Goal: Information Seeking & Learning: Find specific fact

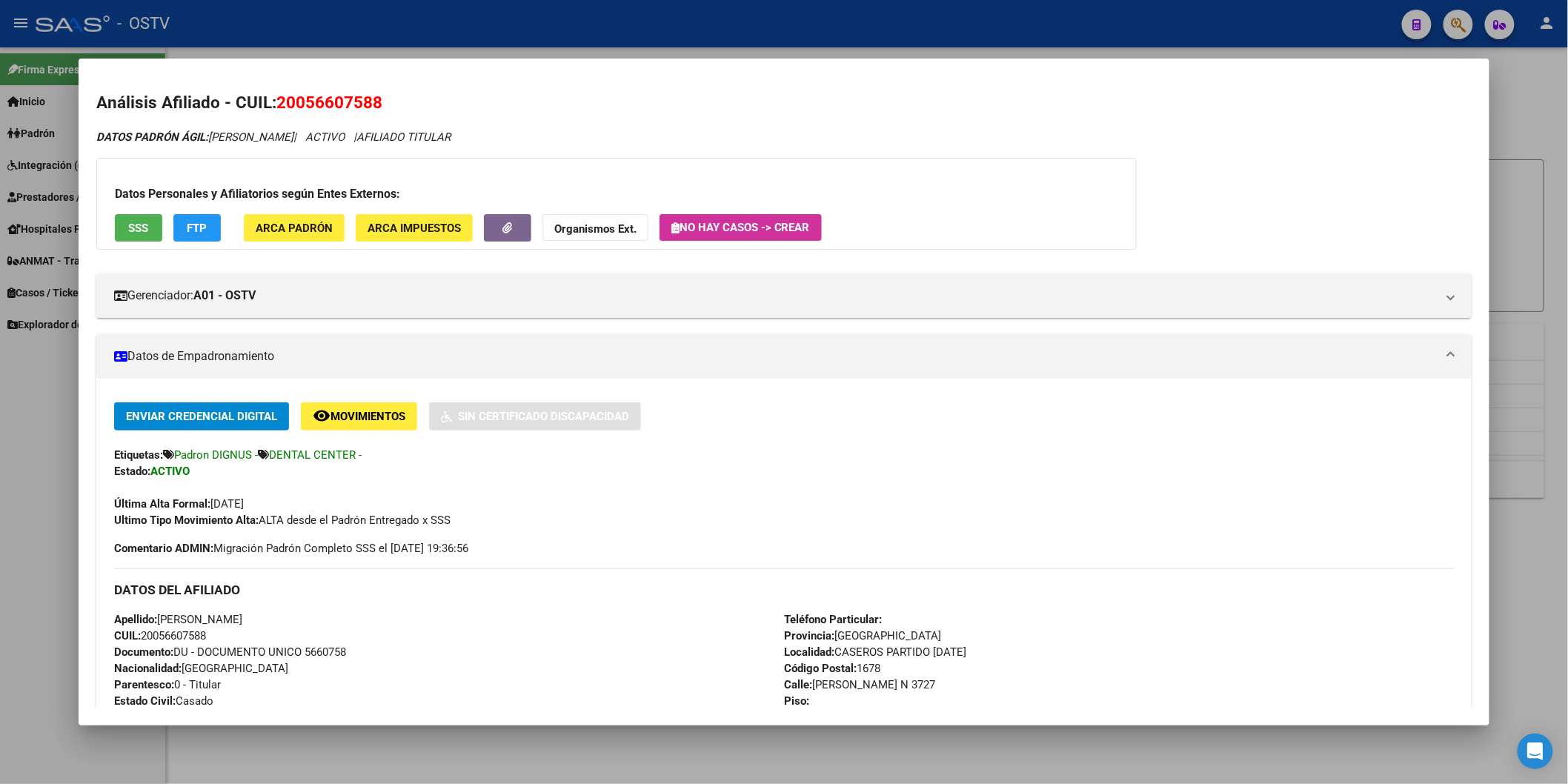
click at [457, 47] on div at bounding box center [784, 392] width 1568 height 784
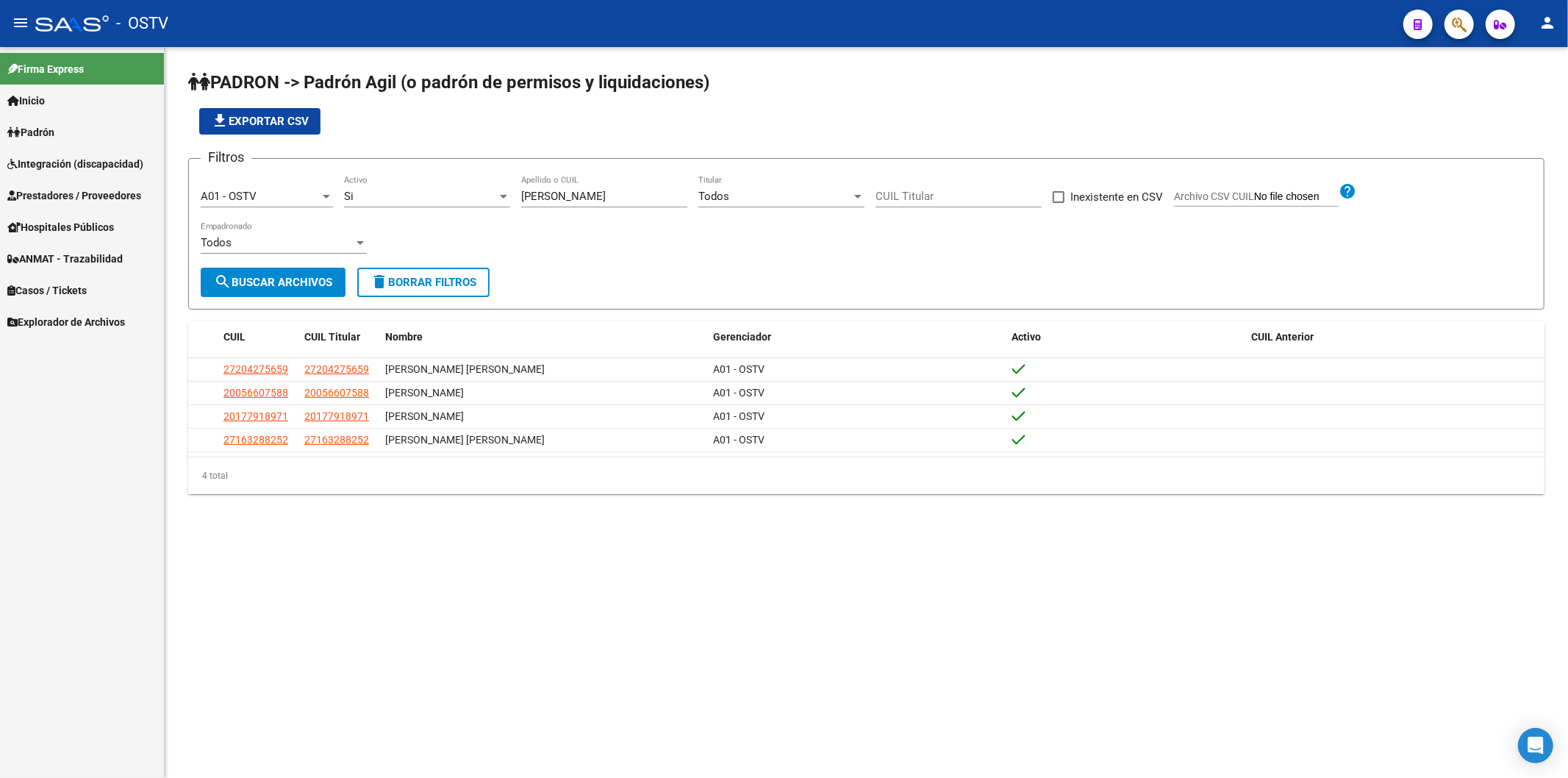
drag, startPoint x: 575, startPoint y: 193, endPoint x: 334, endPoint y: 194, distance: 241.0
click at [334, 194] on div "Filtros A01 - OSTV Seleccionar Gerenciador Si Activo [PERSON_NAME] Apellido o C…" at bounding box center [867, 219] width 1331 height 97
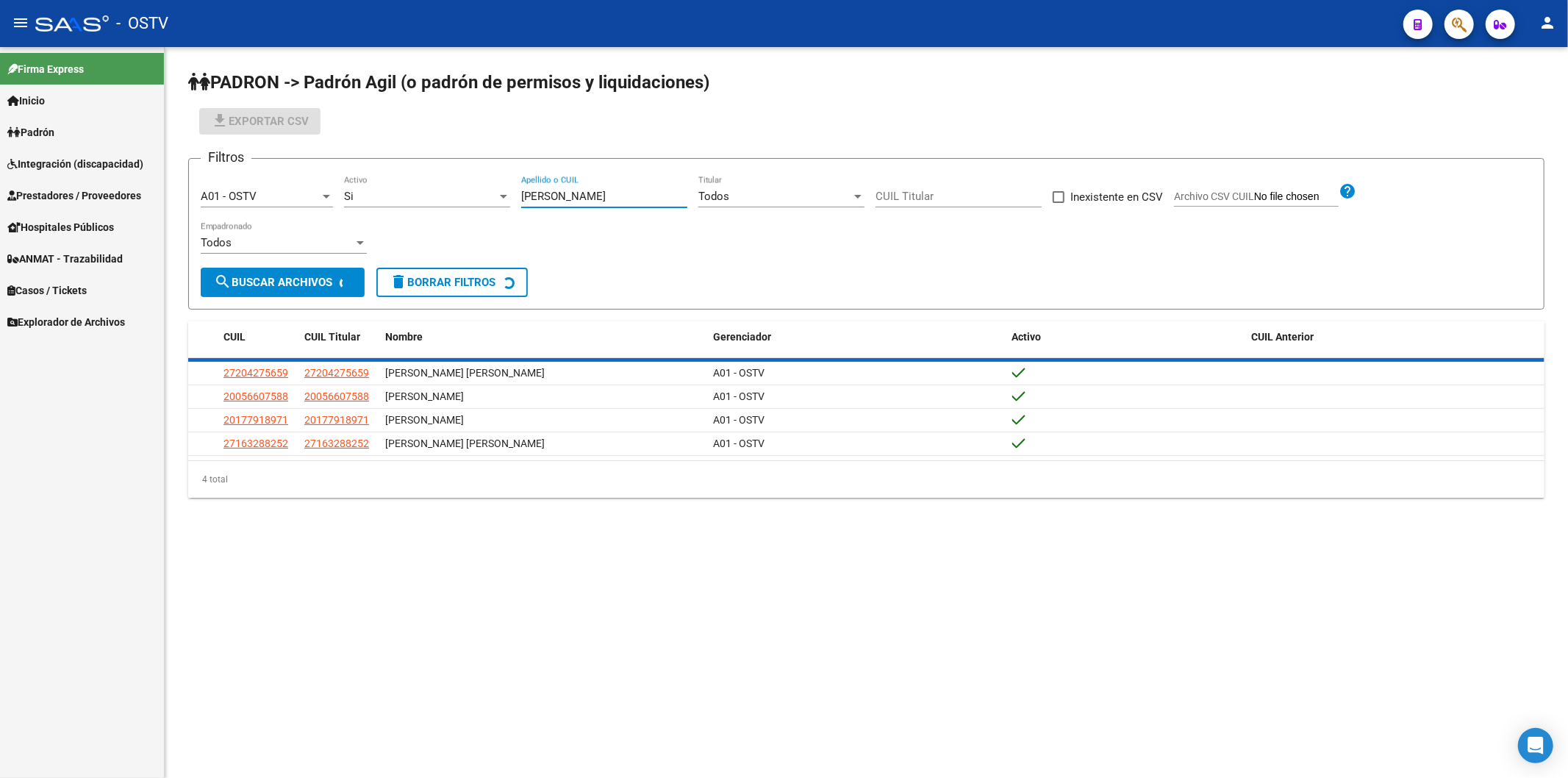
paste input "carozo"
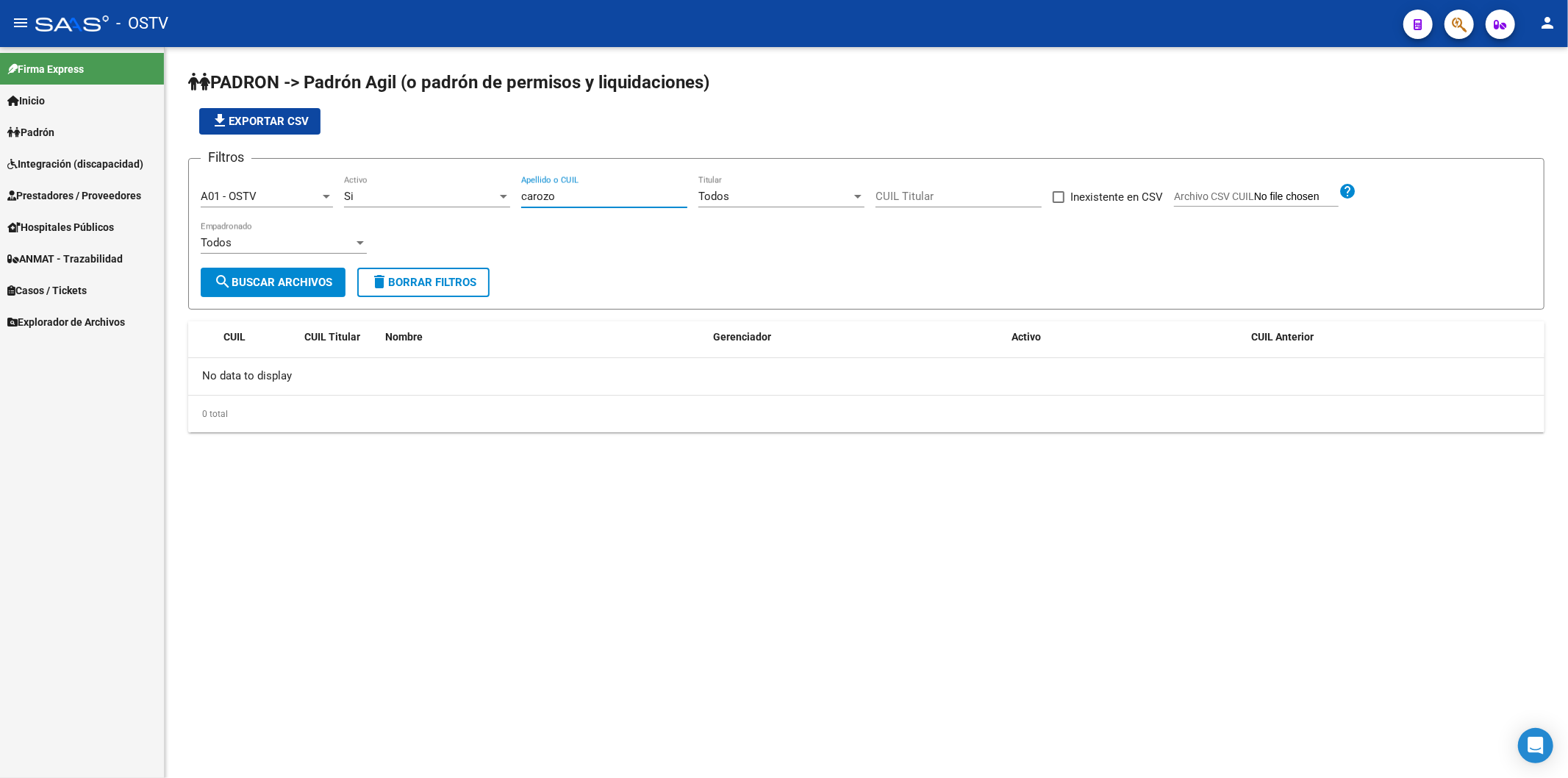
click at [431, 199] on div "Si" at bounding box center [420, 196] width 153 height 13
click at [431, 173] on span "Todos" at bounding box center [426, 162] width 166 height 33
click at [538, 193] on div at bounding box center [784, 389] width 1568 height 778
click at [535, 193] on input "carozo" at bounding box center [604, 196] width 166 height 13
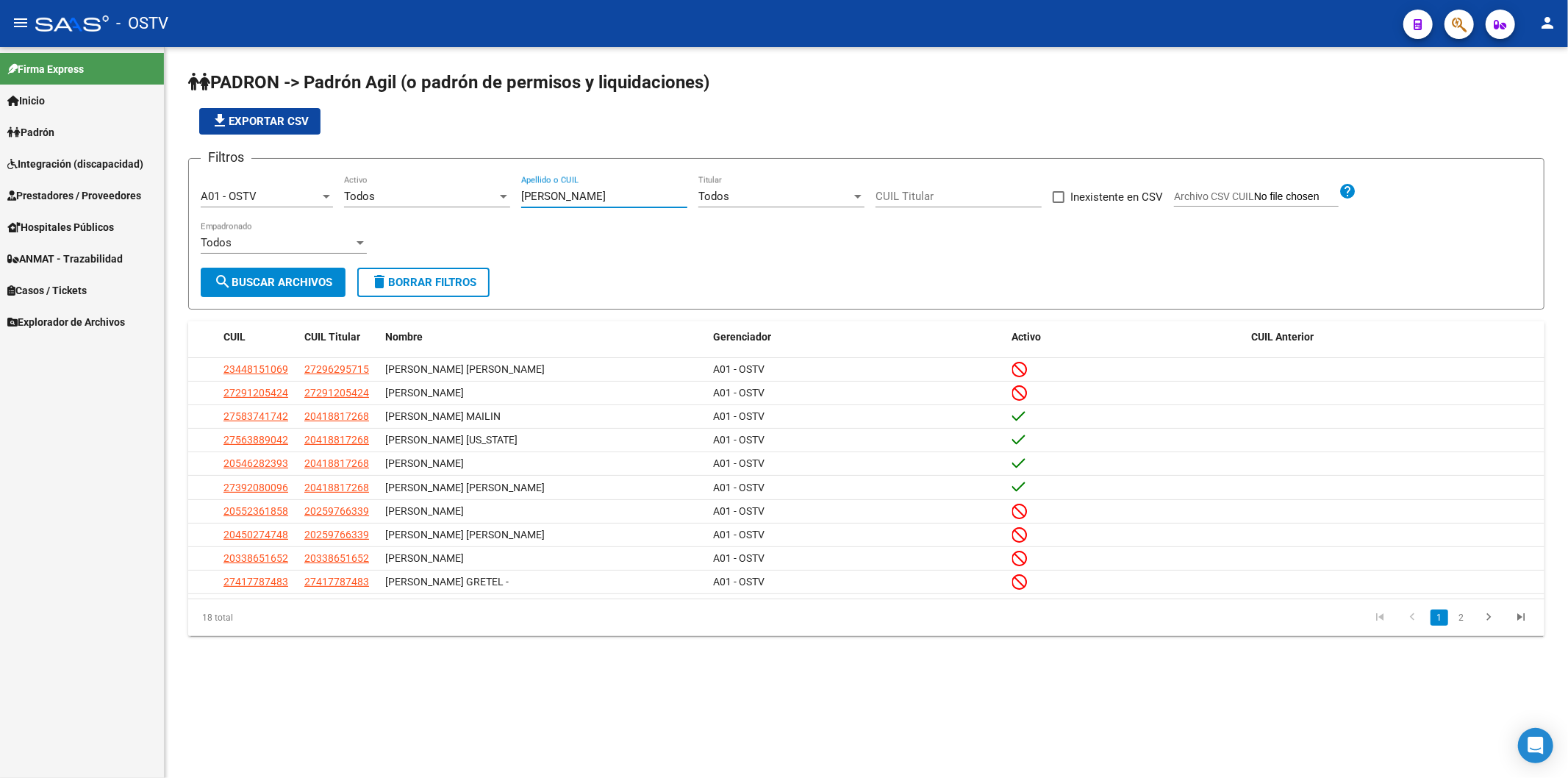
type input "[PERSON_NAME]"
click at [429, 192] on div "Todos" at bounding box center [420, 196] width 153 height 13
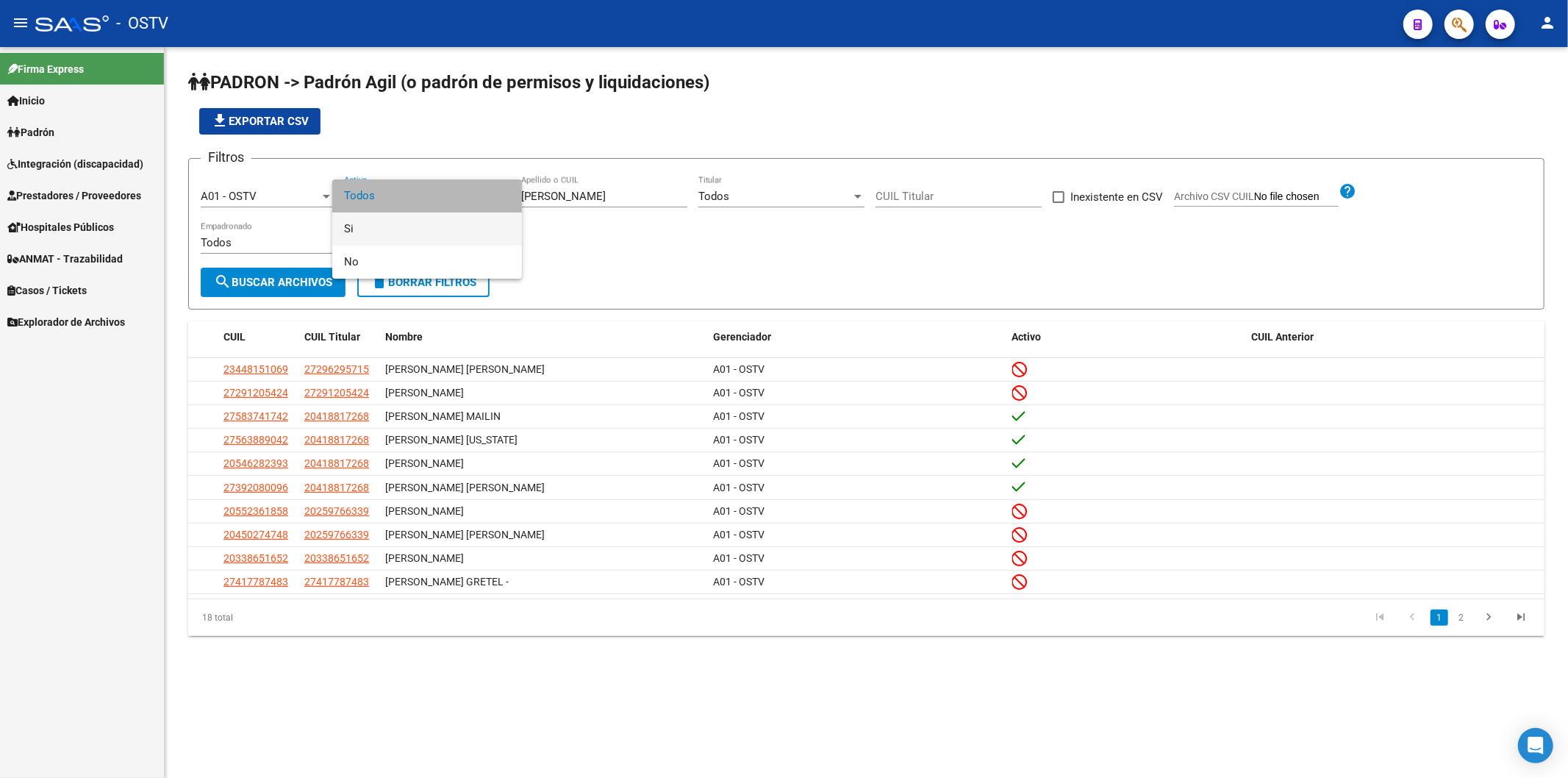
drag, startPoint x: 422, startPoint y: 195, endPoint x: 422, endPoint y: 222, distance: 27.0
click at [422, 217] on div "Todos Si No" at bounding box center [427, 229] width 190 height 99
click at [422, 222] on span "Si" at bounding box center [426, 229] width 166 height 33
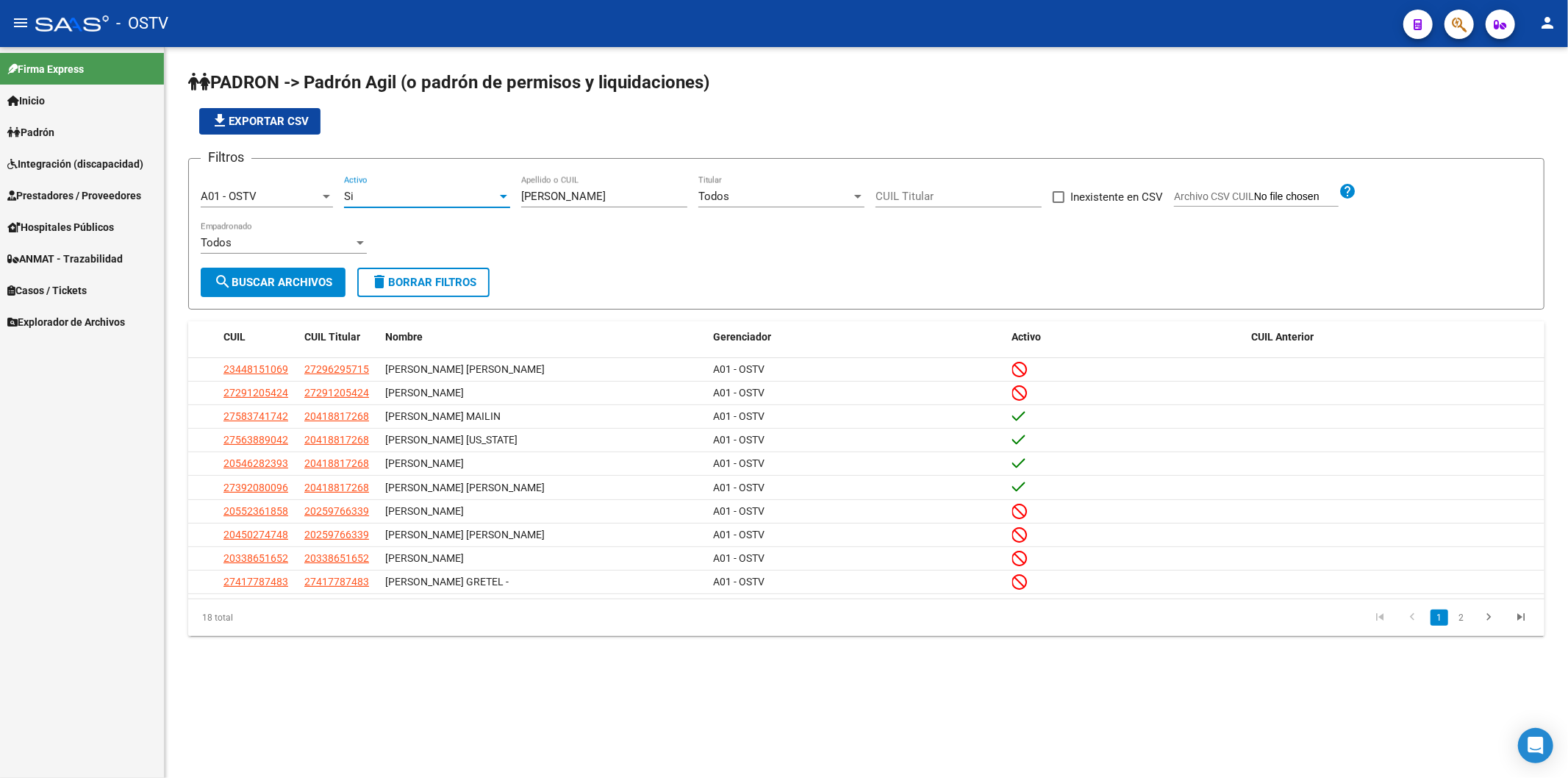
click at [559, 216] on div "[PERSON_NAME] Apellido o CUIL" at bounding box center [604, 199] width 166 height 45
click at [311, 280] on span "search Buscar Archivos" at bounding box center [273, 282] width 118 height 13
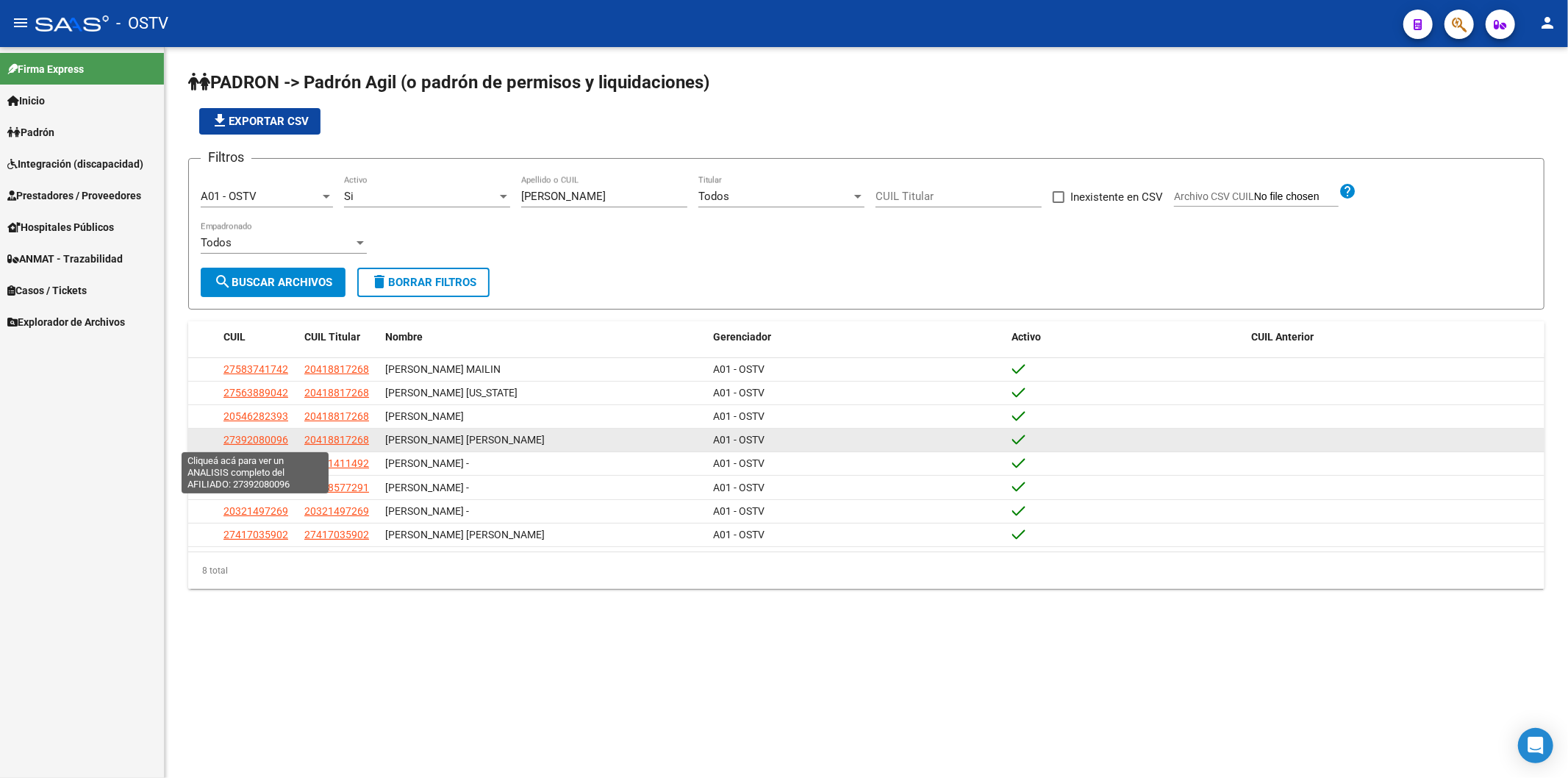
click at [263, 443] on span "27392080096" at bounding box center [256, 439] width 65 height 12
type textarea "27392080096"
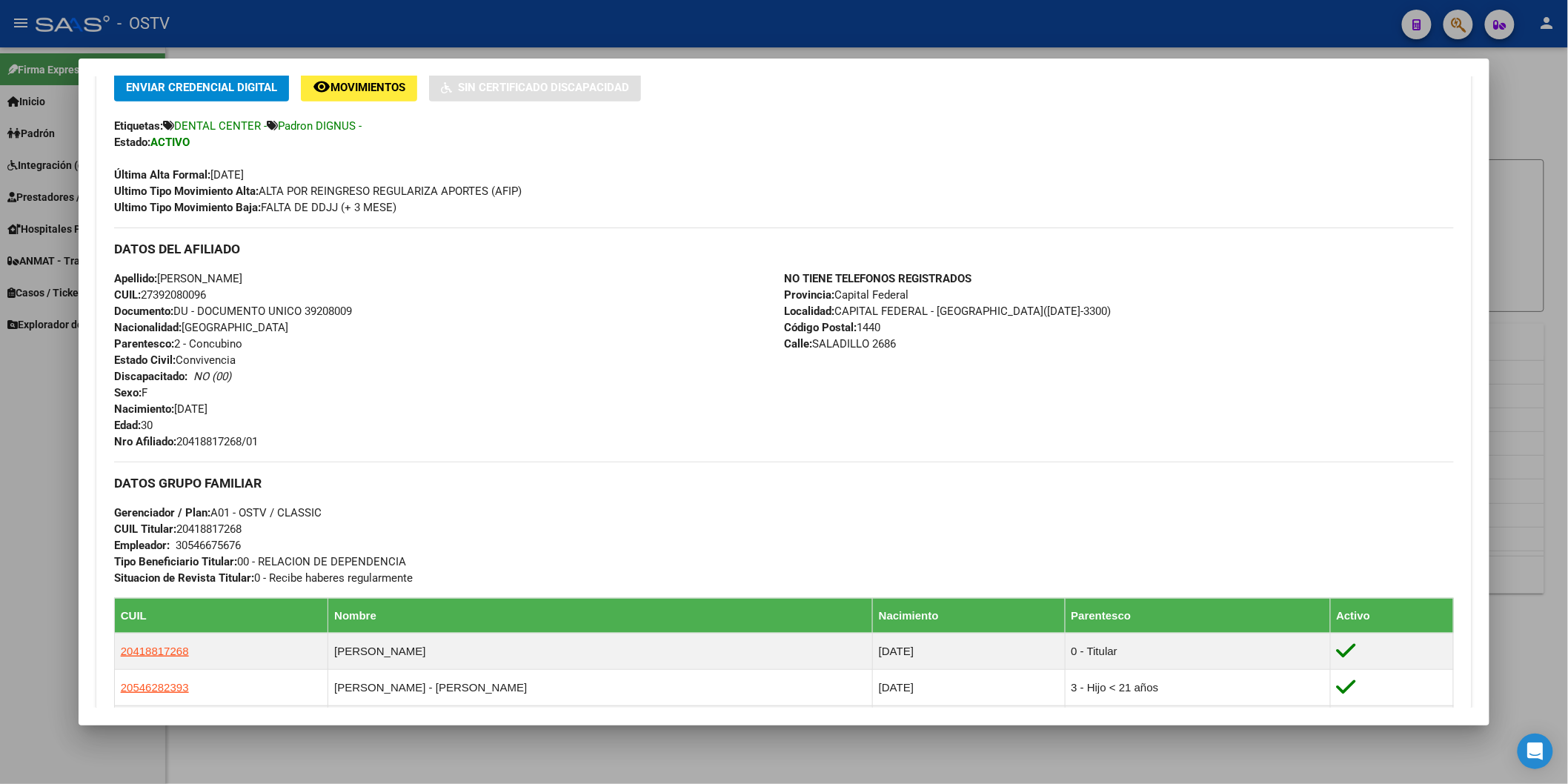
click at [295, 12] on div at bounding box center [784, 392] width 1568 height 784
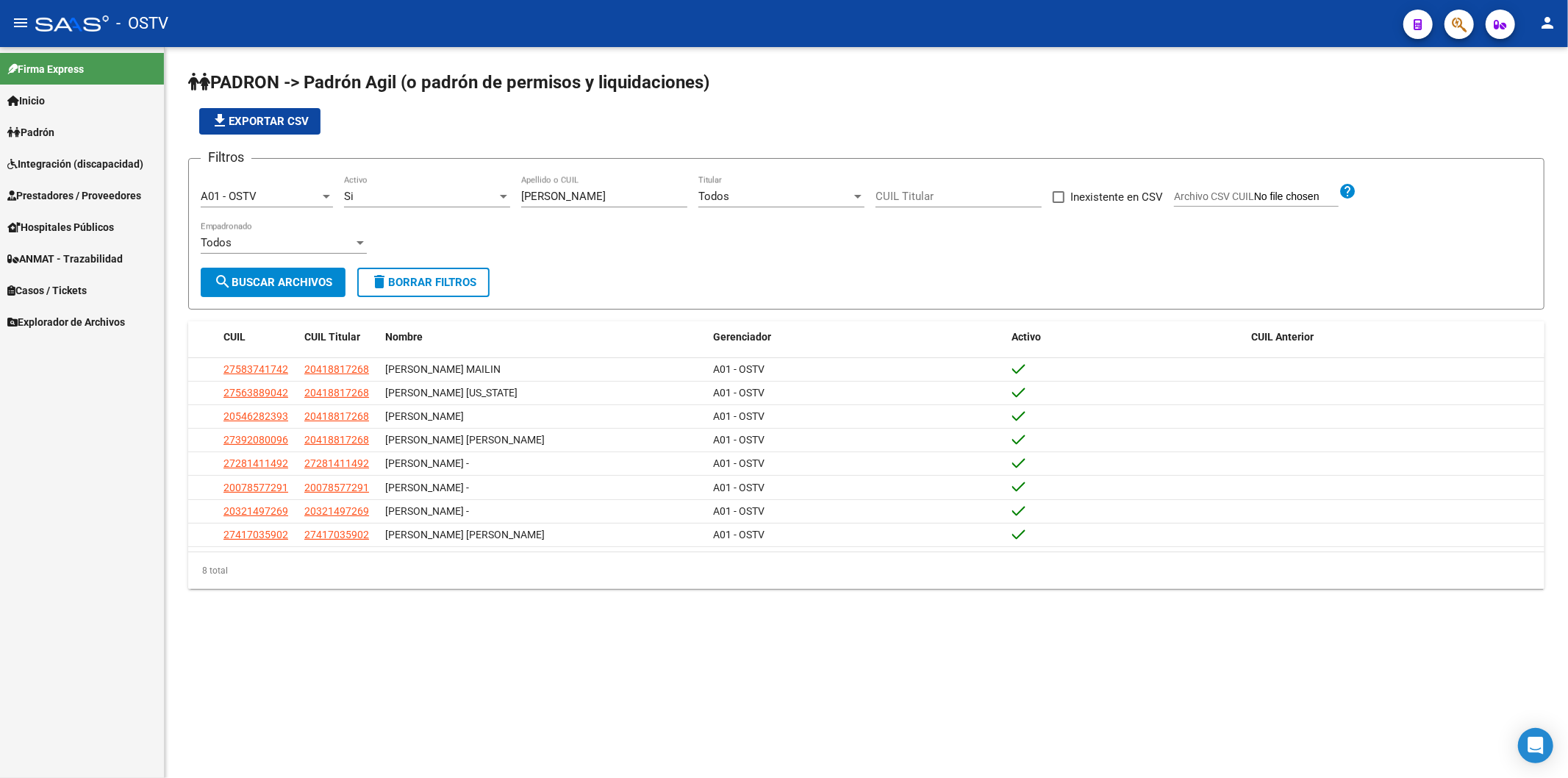
drag, startPoint x: 613, startPoint y: 199, endPoint x: 351, endPoint y: 181, distance: 262.6
click at [351, 181] on div "Filtros A01 - OSTV Seleccionar Gerenciador Si Activo [PERSON_NAME] Apellido o C…" at bounding box center [867, 219] width 1331 height 97
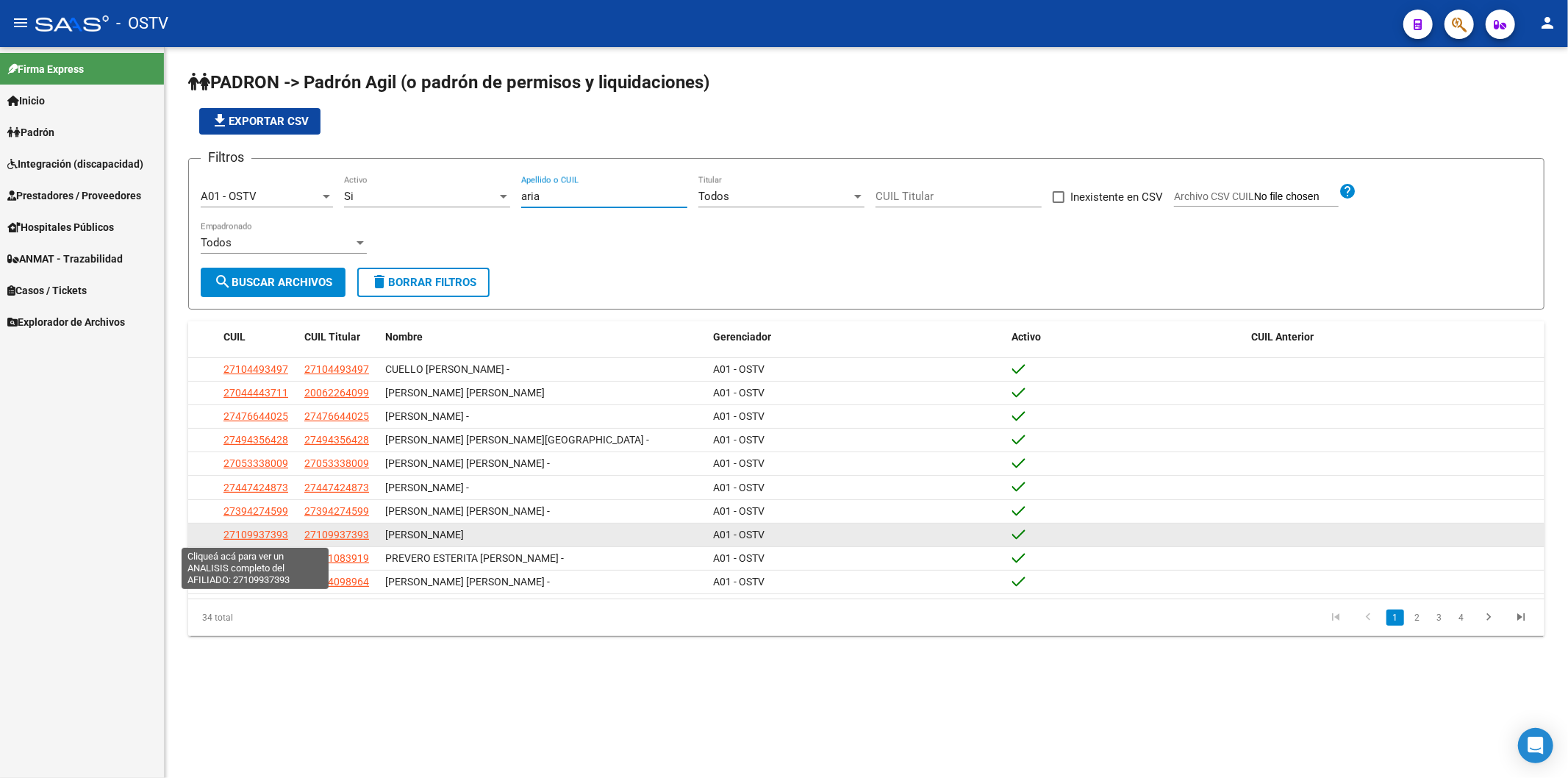
type input "aria"
click at [266, 531] on span "27109937393" at bounding box center [256, 534] width 65 height 12
type textarea "27109937393"
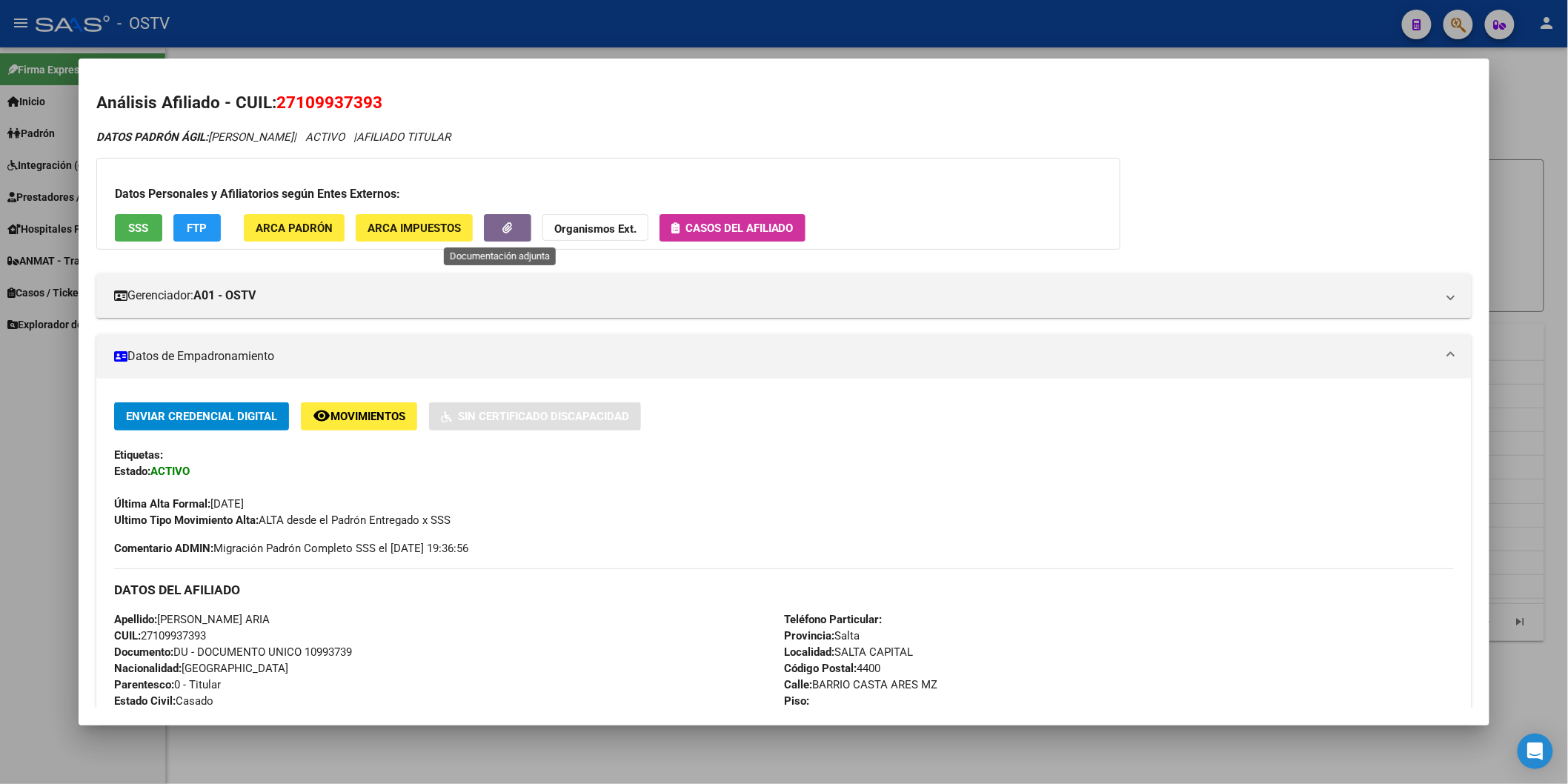
click at [503, 225] on icon "button" at bounding box center [507, 228] width 10 height 11
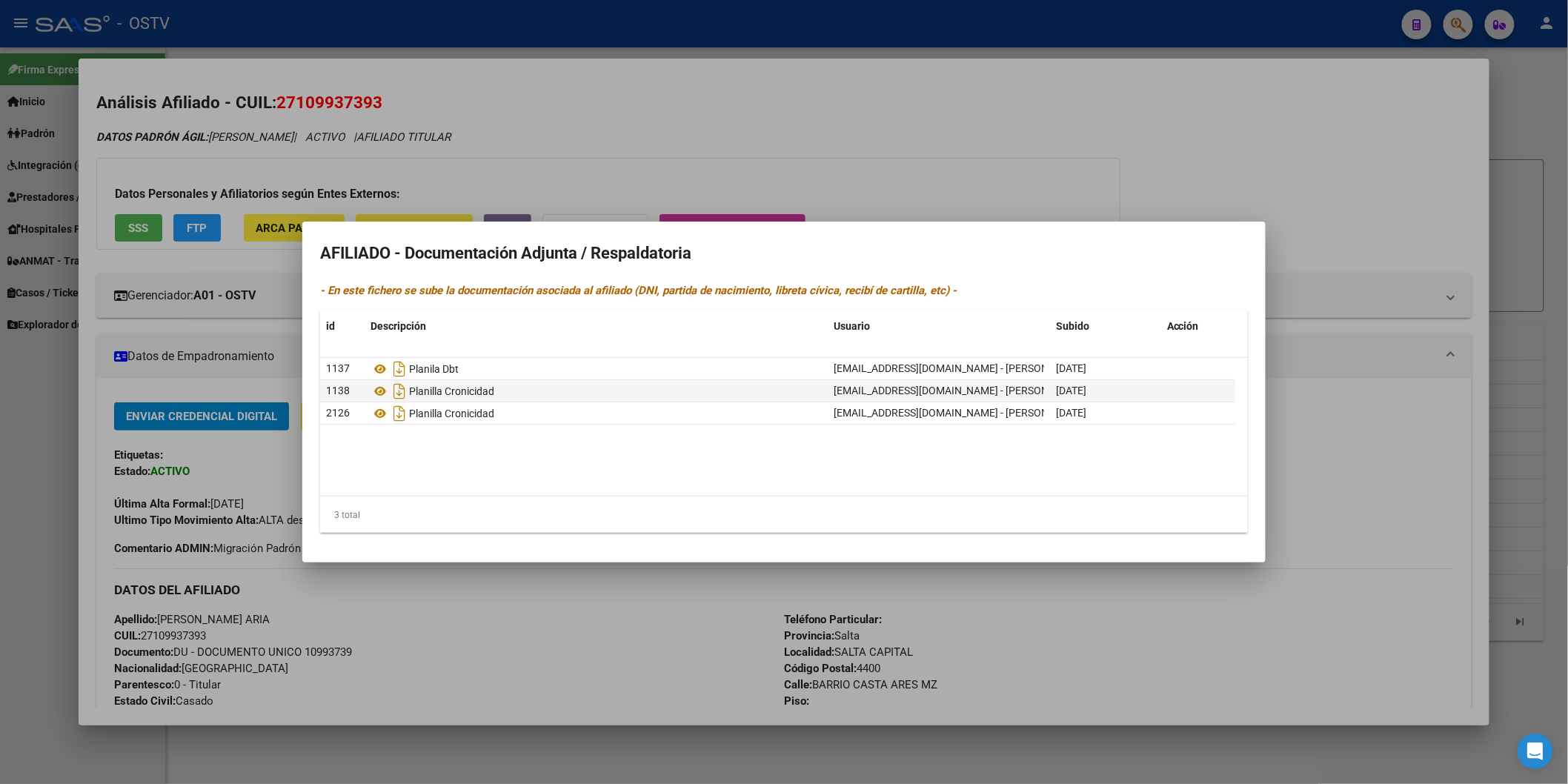
click at [605, 134] on div at bounding box center [784, 392] width 1568 height 784
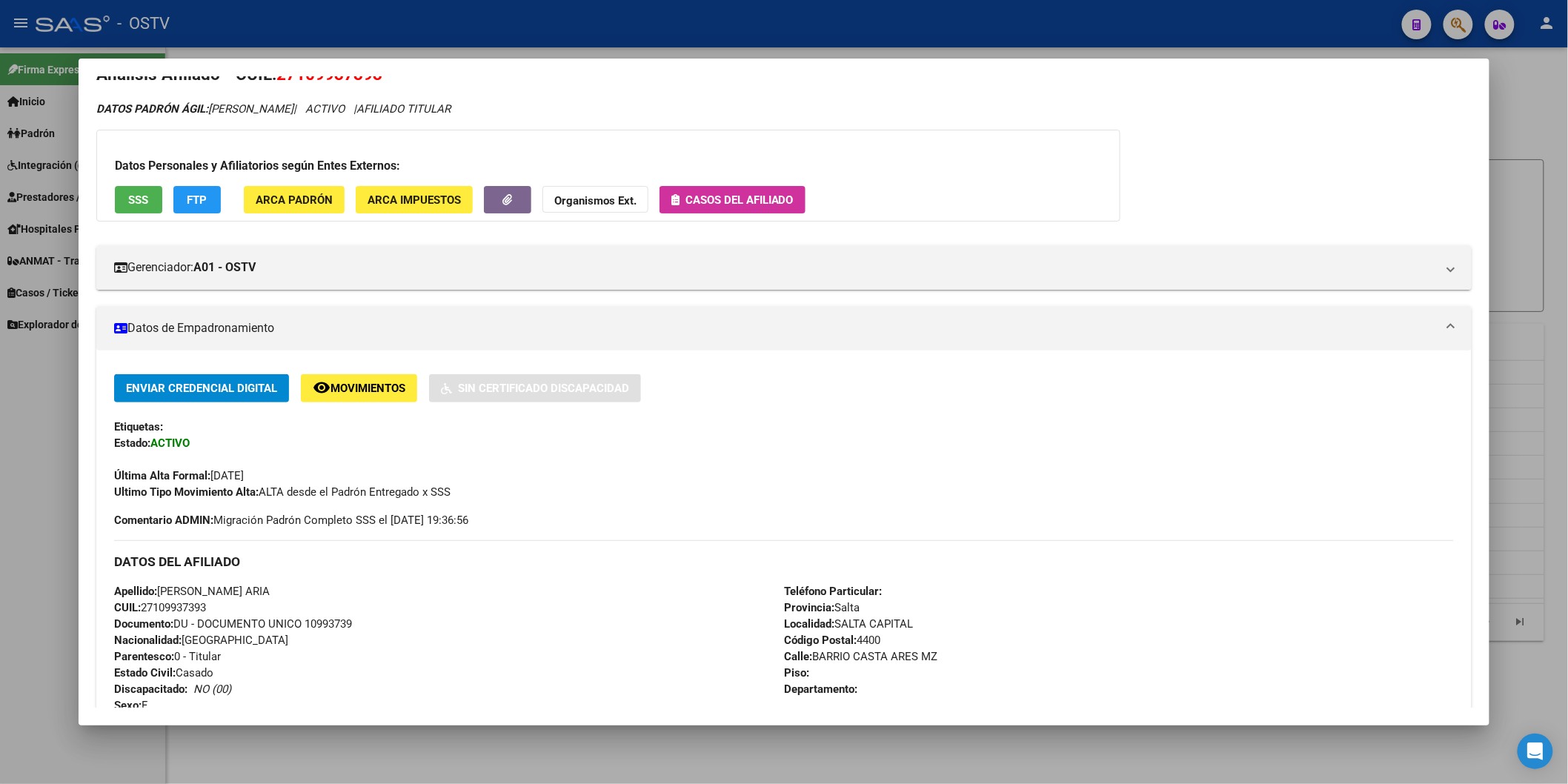
scroll to position [0, 0]
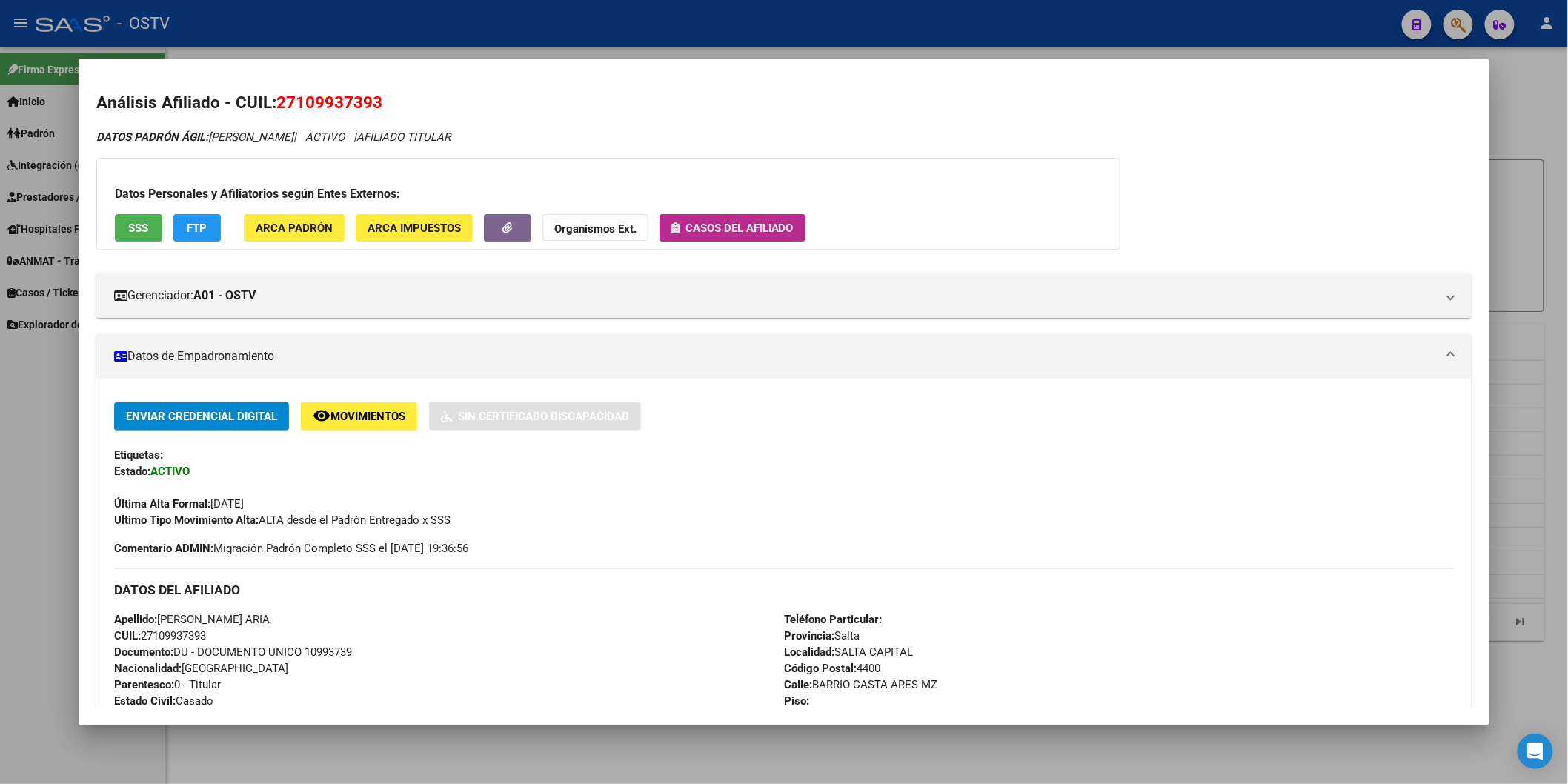
click at [793, 227] on button "Casos del afiliado" at bounding box center [732, 228] width 146 height 28
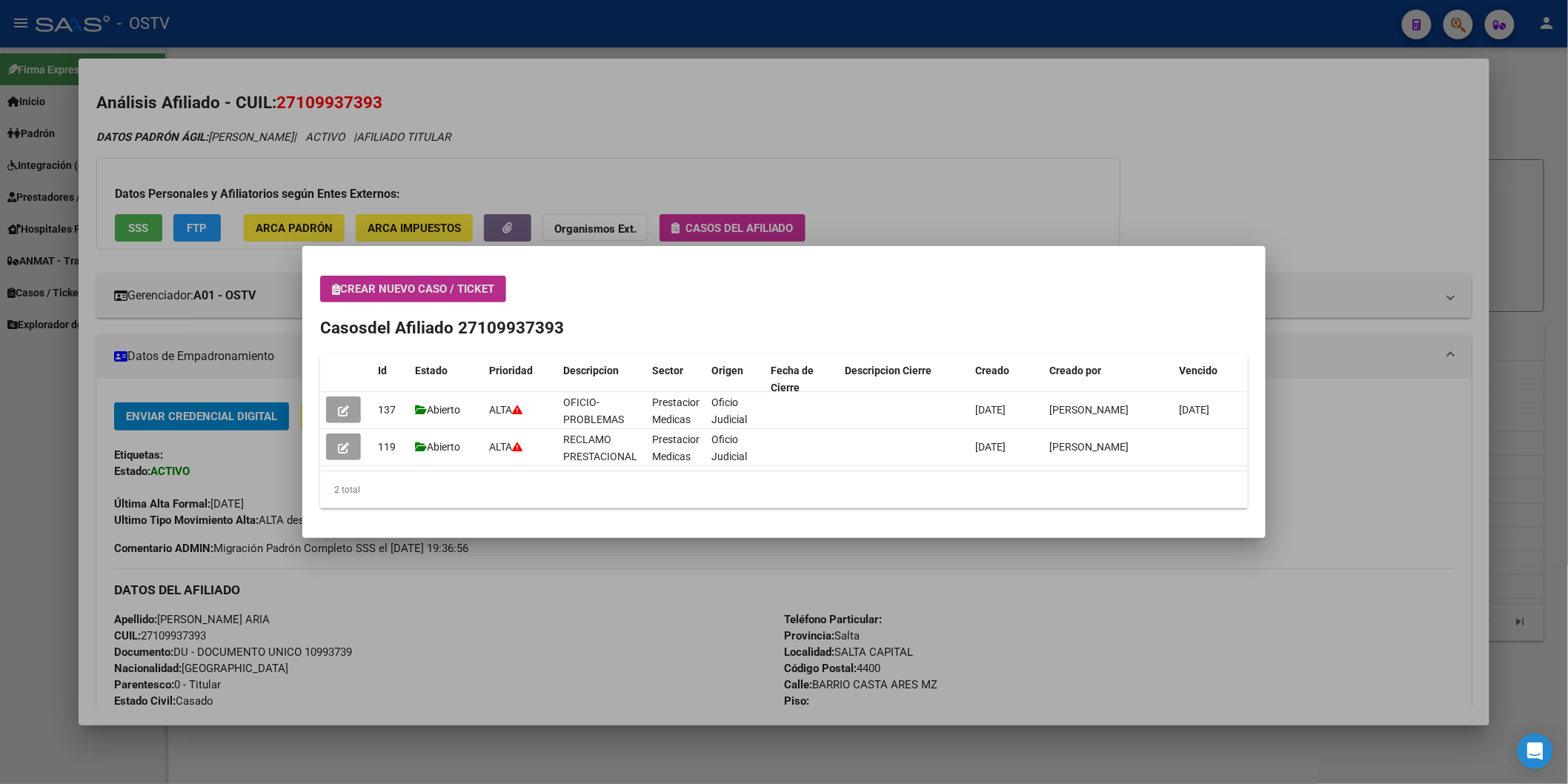
click at [882, 156] on div at bounding box center [784, 392] width 1568 height 784
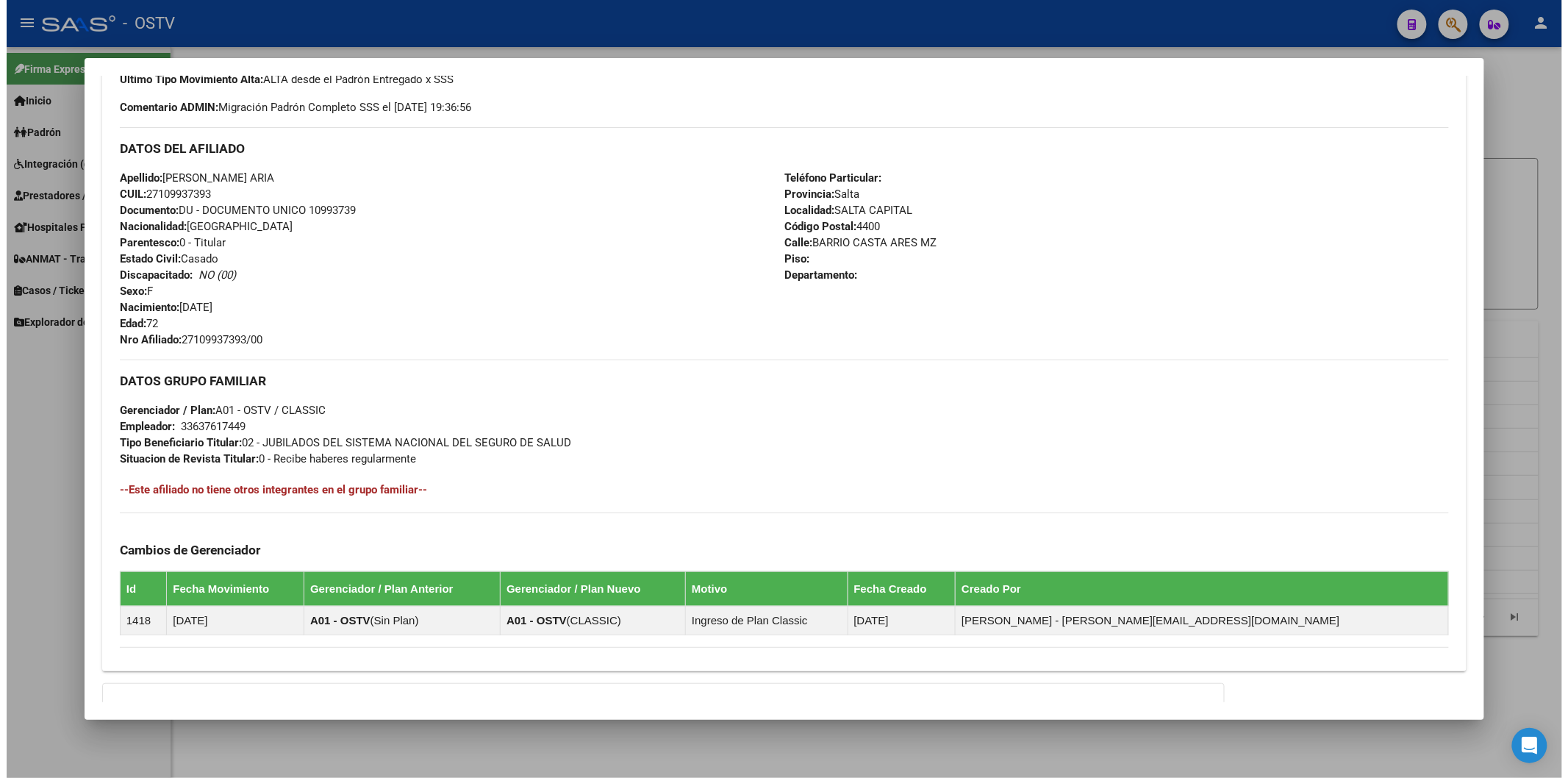
scroll to position [599, 0]
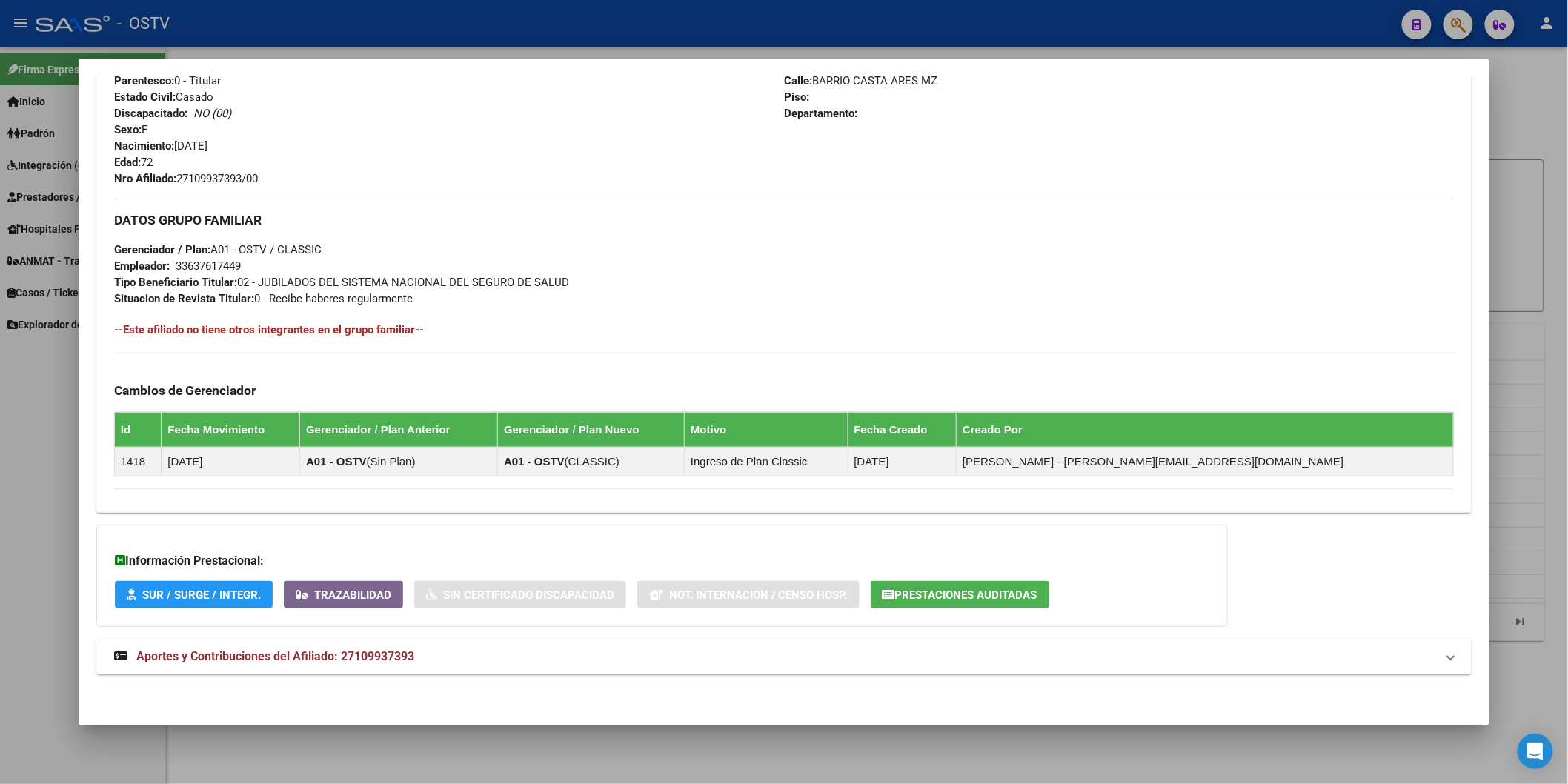
click at [963, 585] on button "Prestaciones Auditadas" at bounding box center [960, 595] width 179 height 28
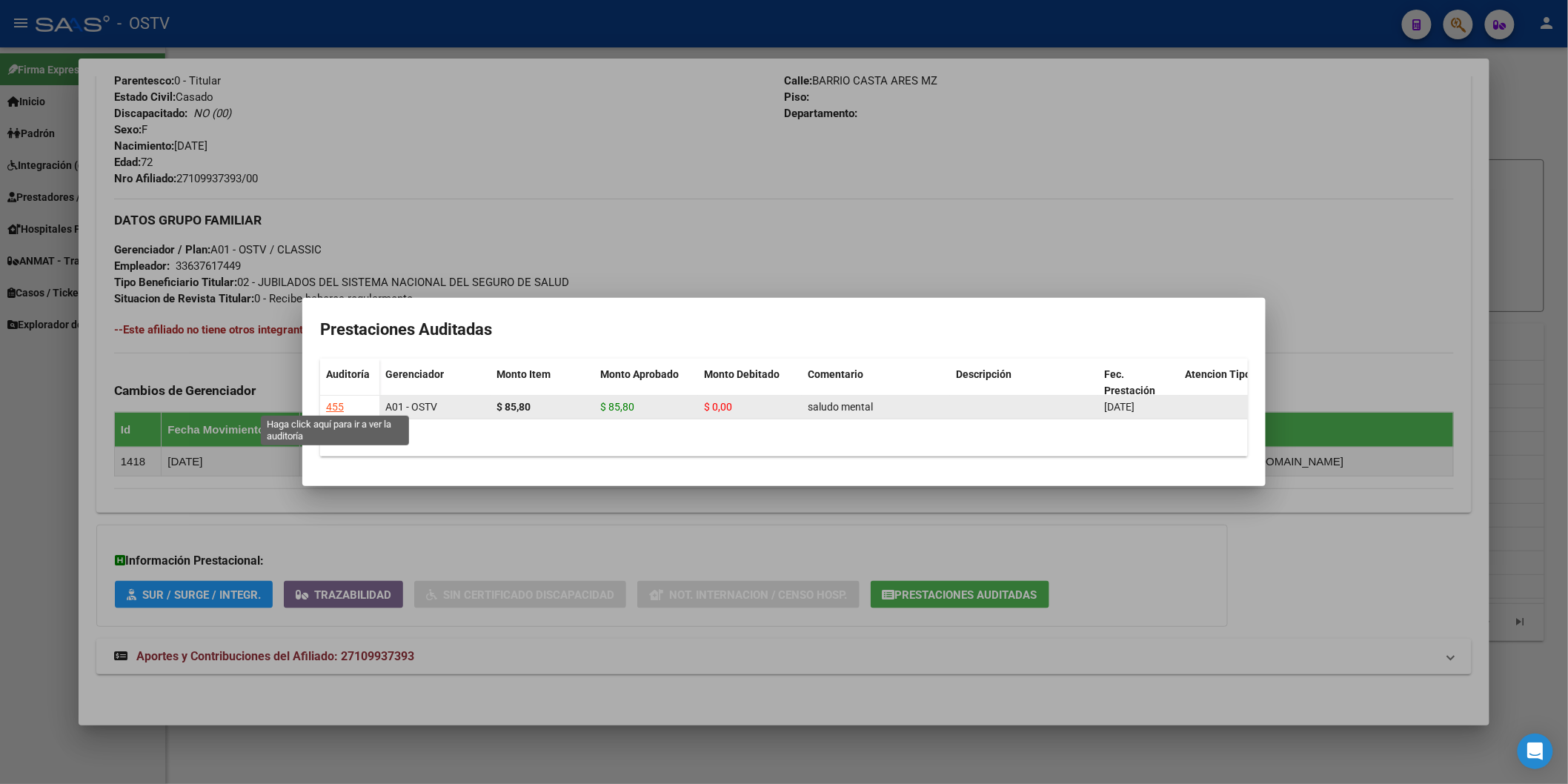
click at [338, 403] on div "455" at bounding box center [335, 407] width 18 height 17
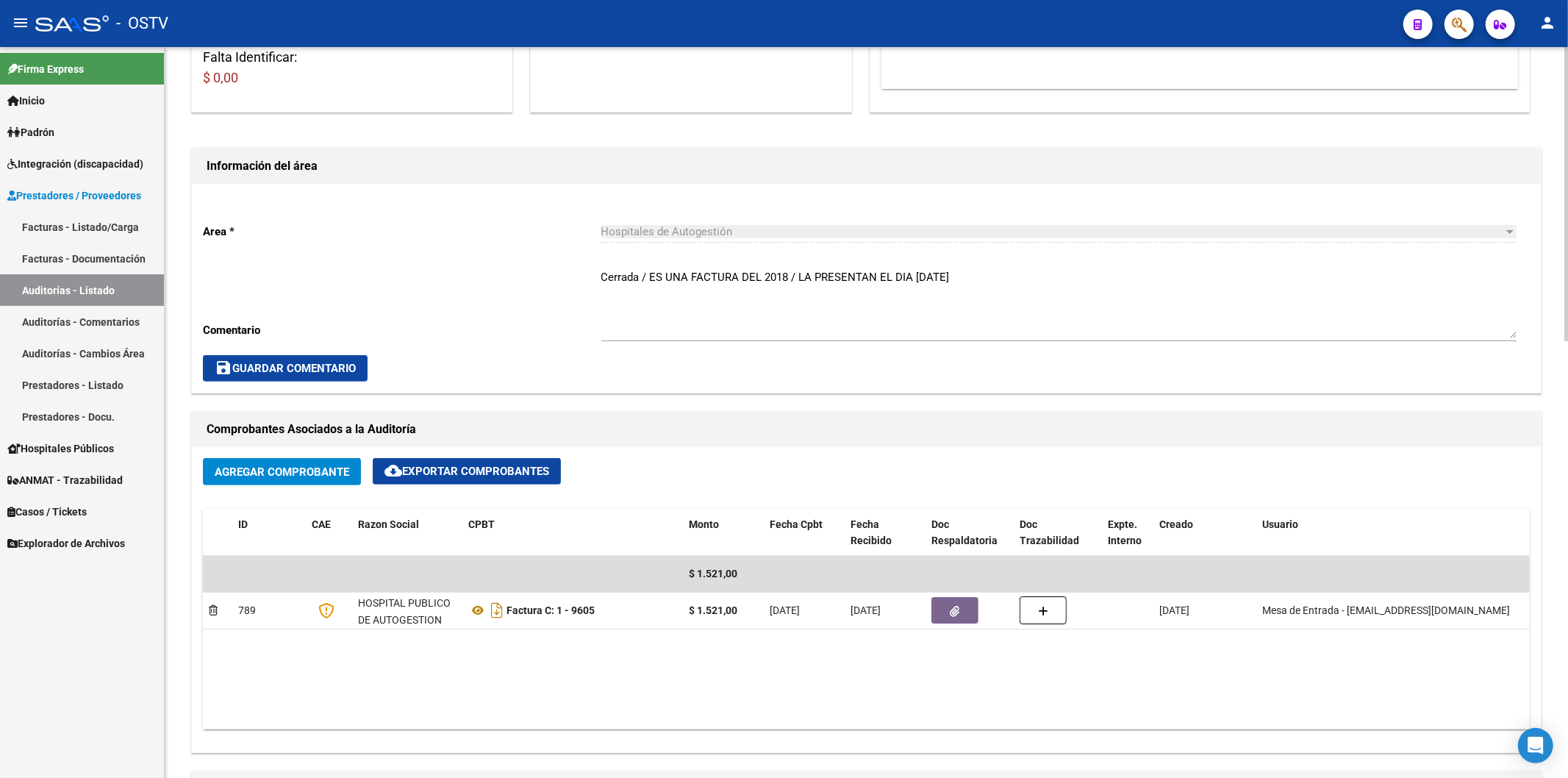
scroll to position [408, 0]
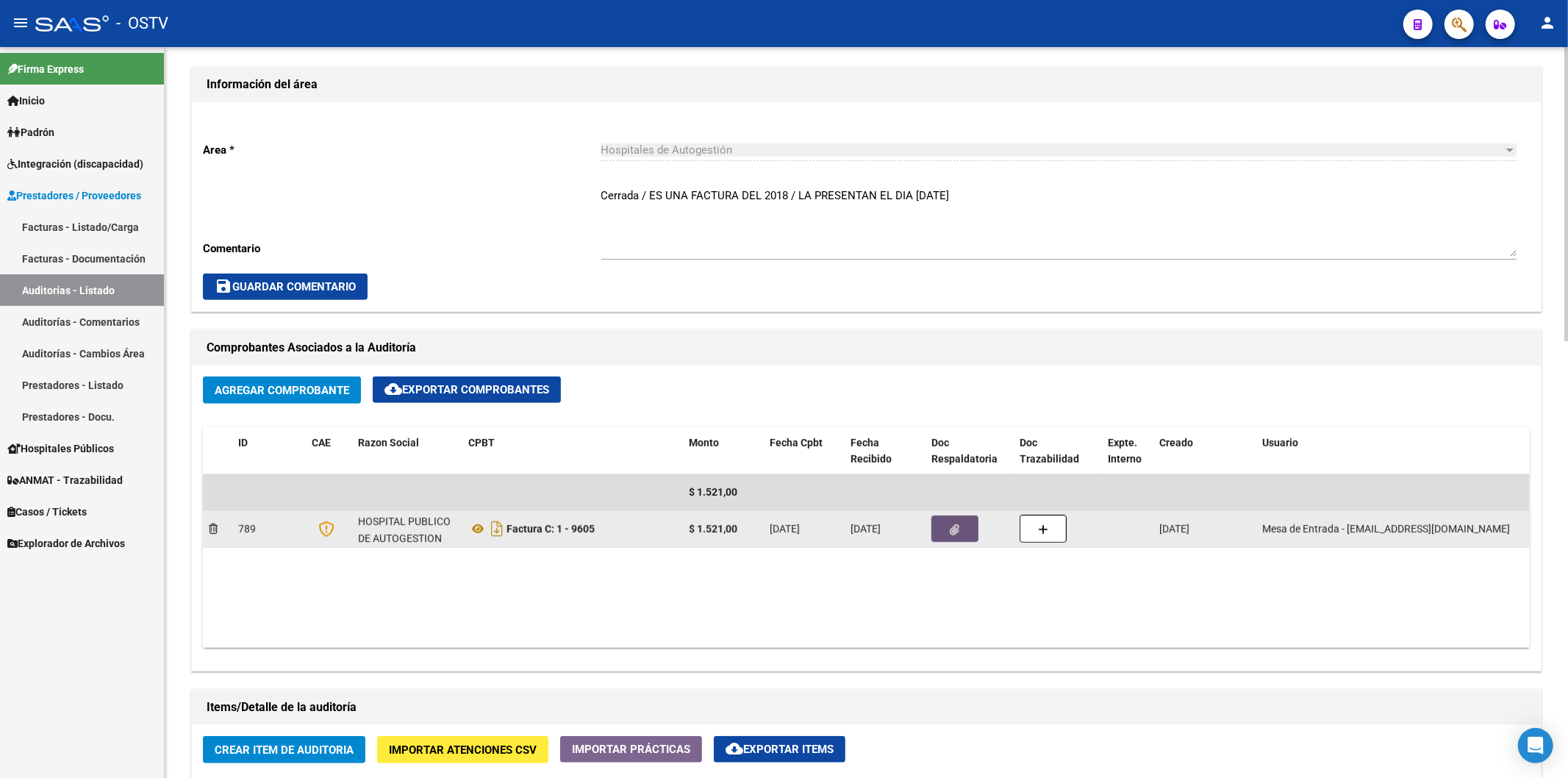
click at [957, 533] on icon "button" at bounding box center [956, 530] width 10 height 11
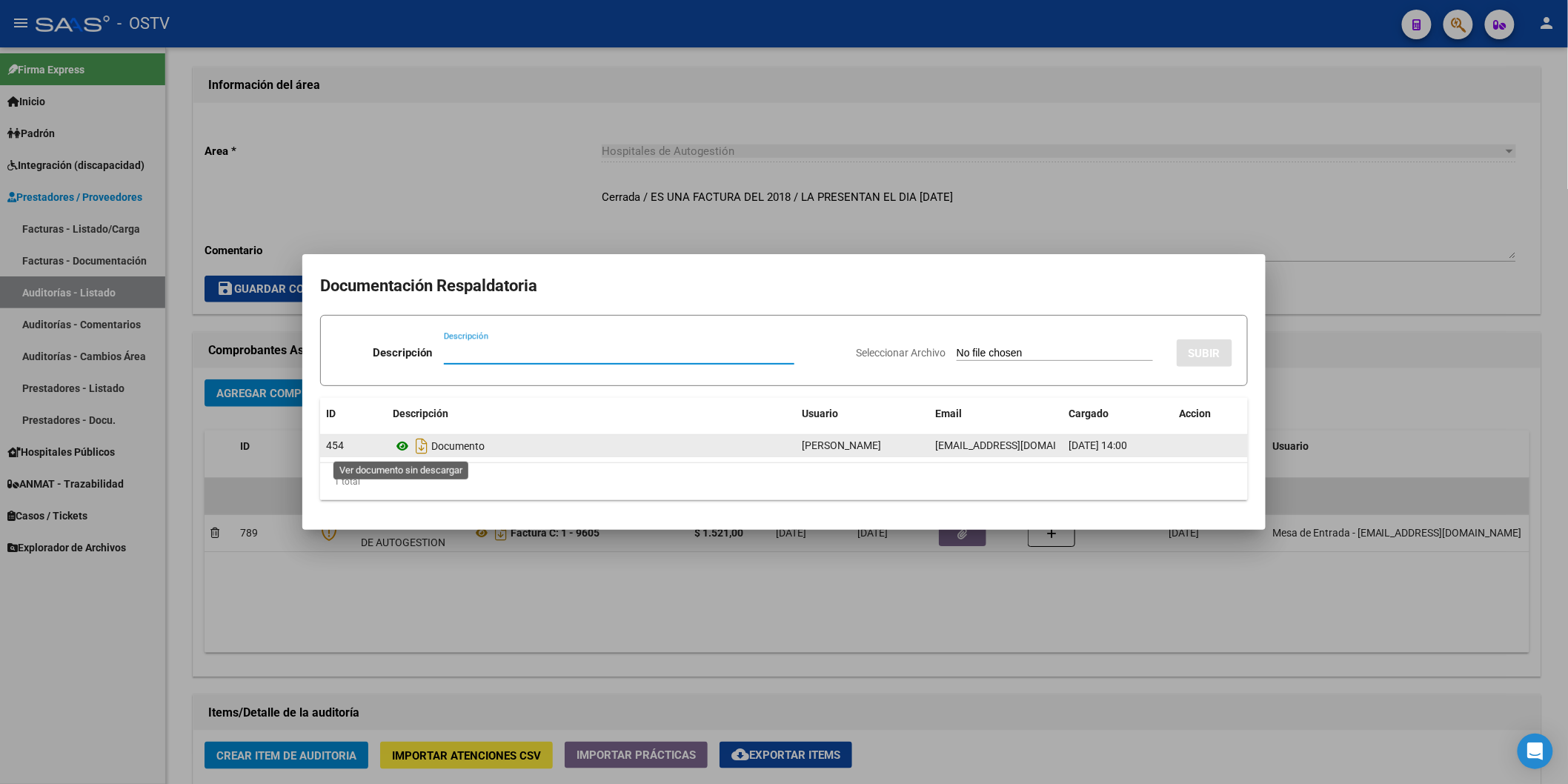
click at [409, 442] on icon at bounding box center [403, 446] width 20 height 18
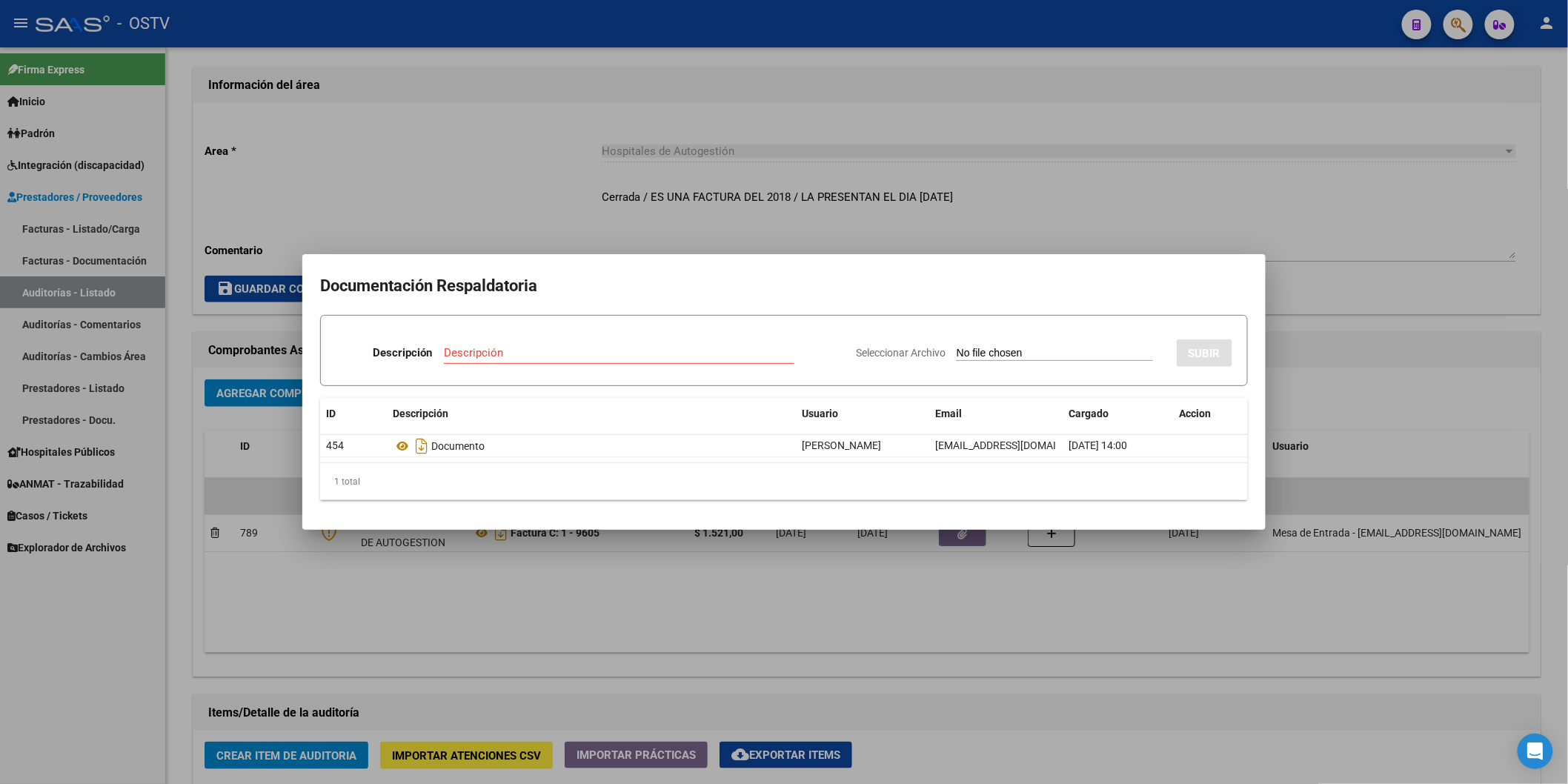
click at [578, 204] on div at bounding box center [784, 392] width 1568 height 784
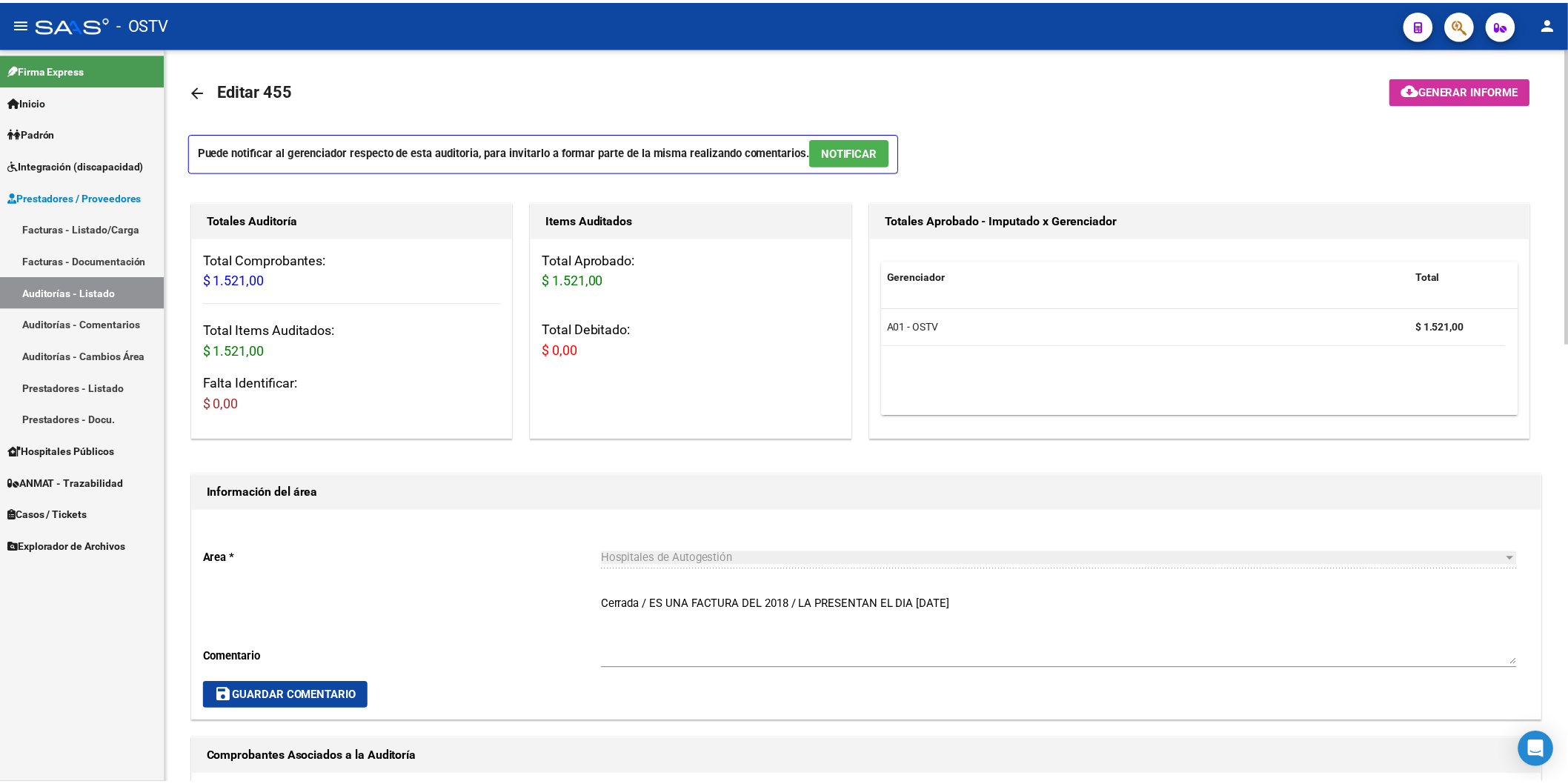
scroll to position [0, 0]
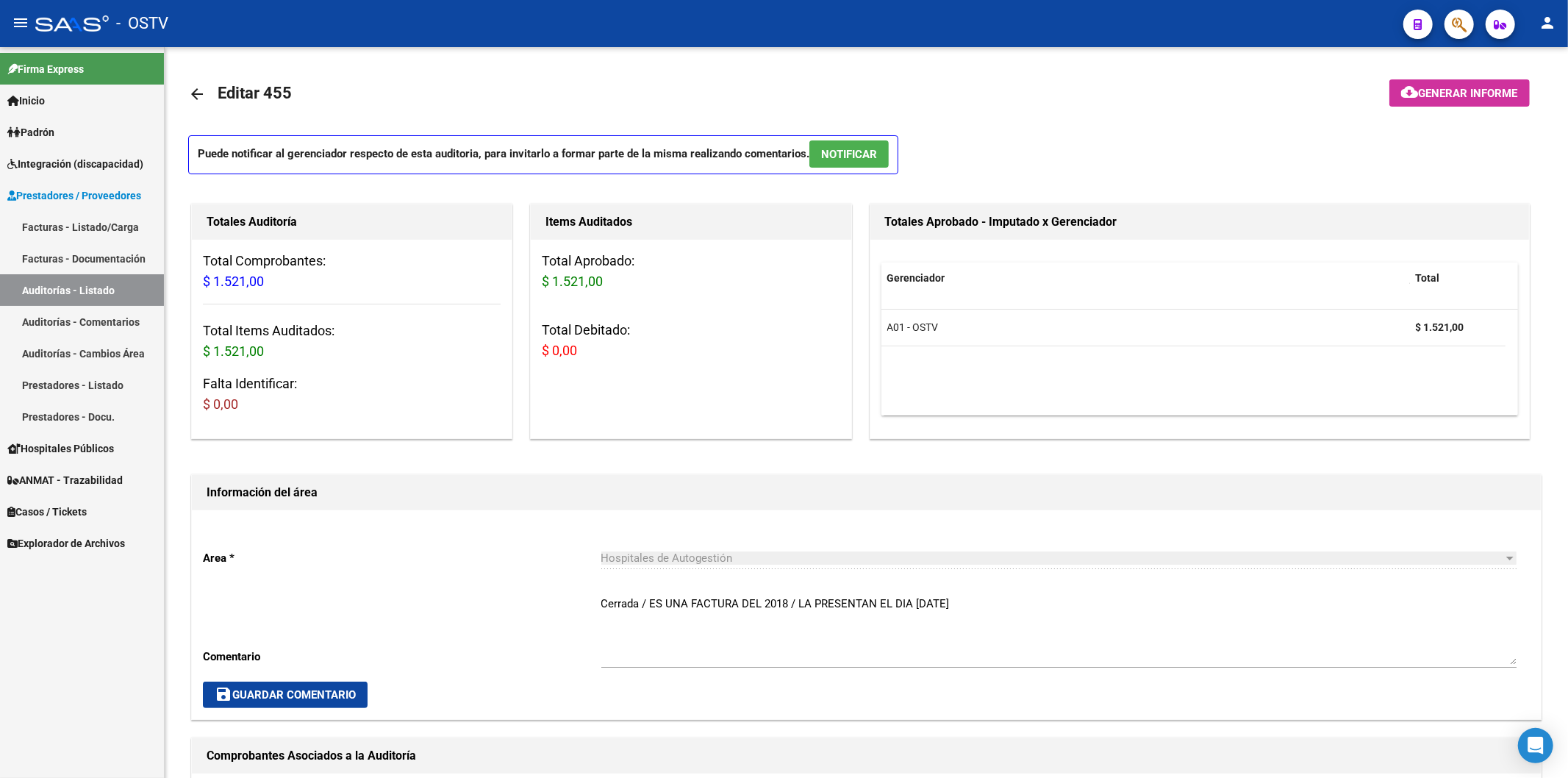
click at [94, 193] on span "Prestadores / Proveedores" at bounding box center [74, 195] width 134 height 16
click at [92, 135] on link "Padrón" at bounding box center [82, 131] width 164 height 32
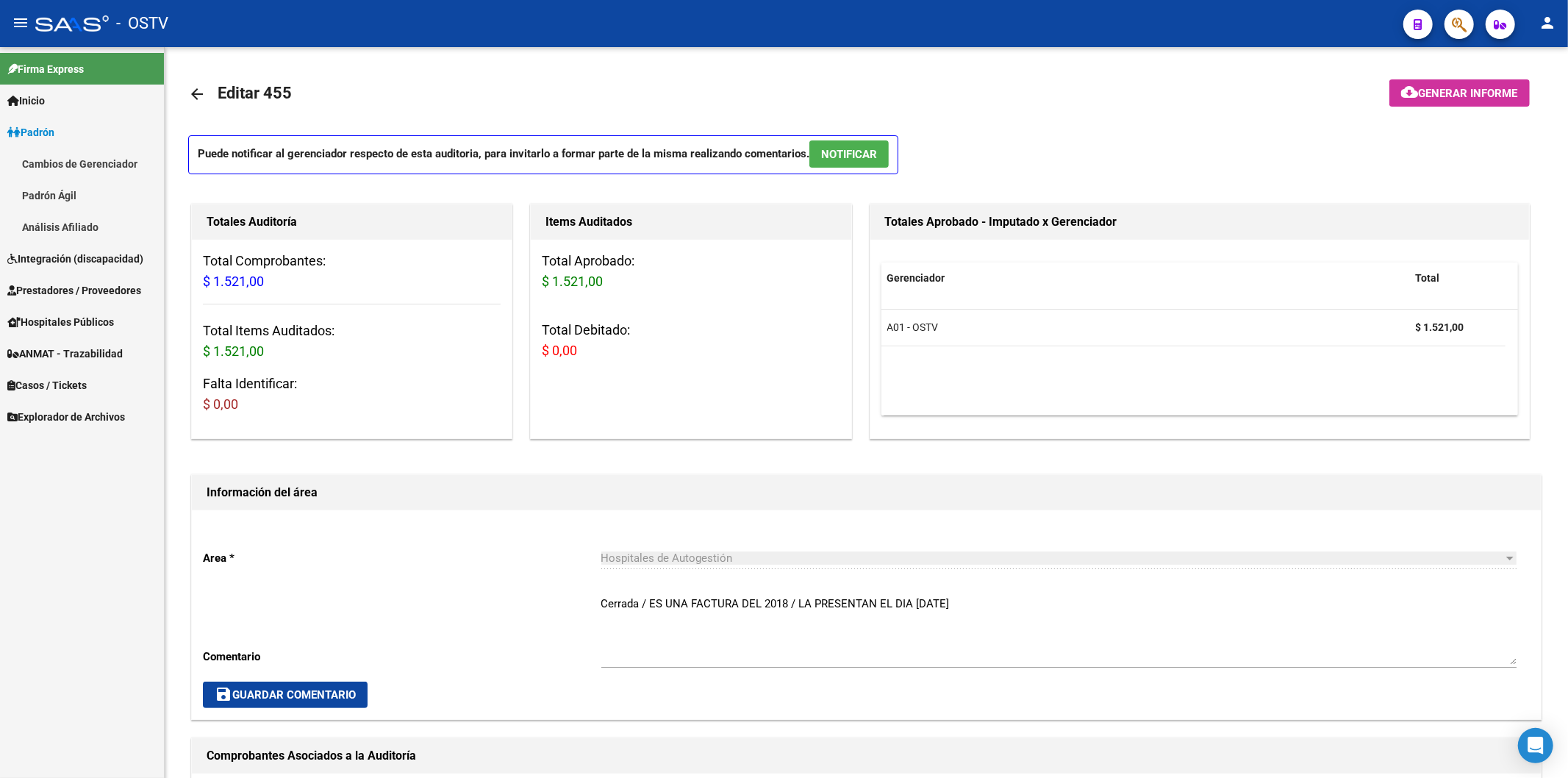
click at [88, 199] on link "Padrón Ágil" at bounding box center [82, 194] width 164 height 32
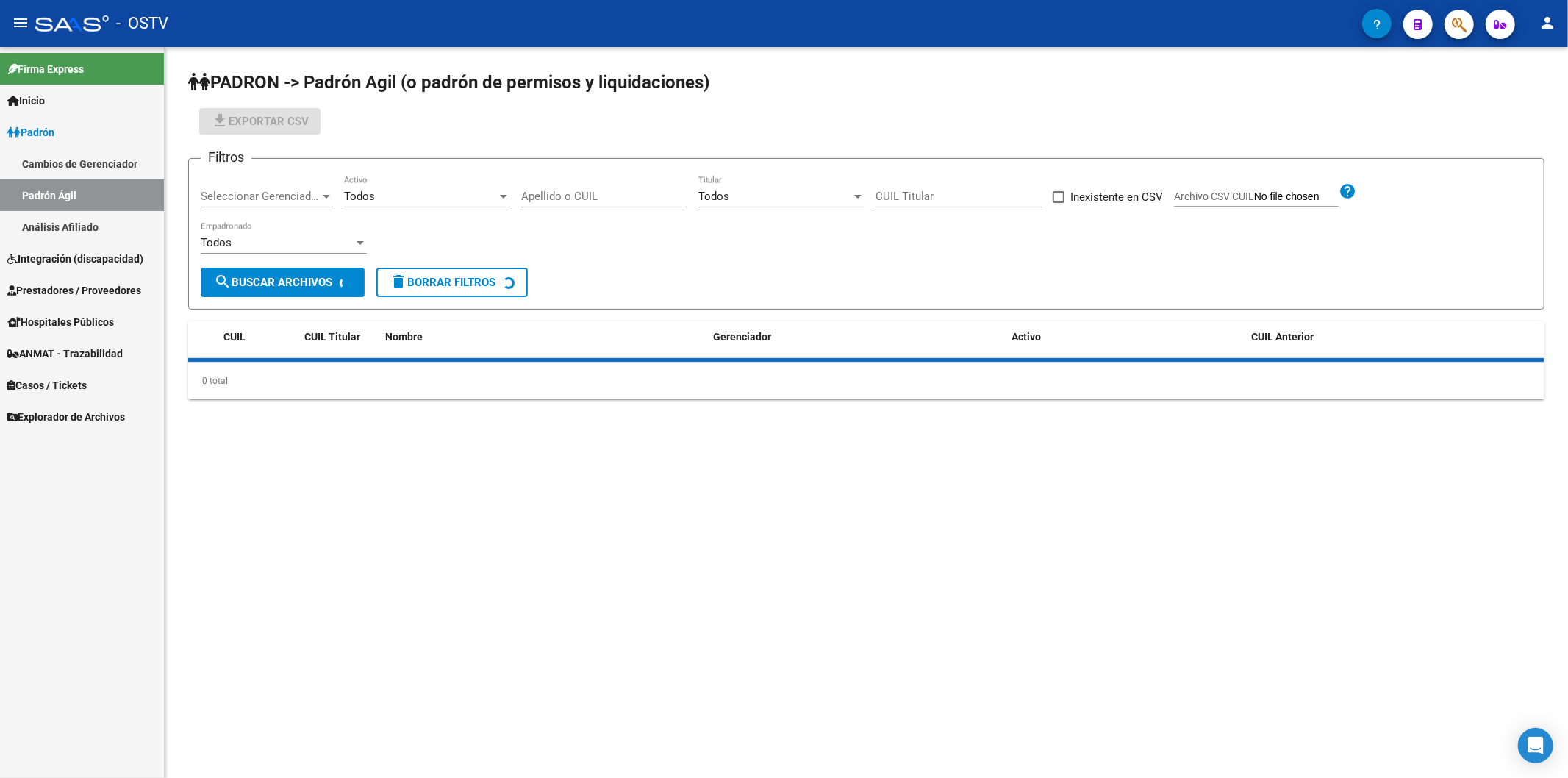
click at [89, 129] on link "Padrón" at bounding box center [82, 131] width 164 height 32
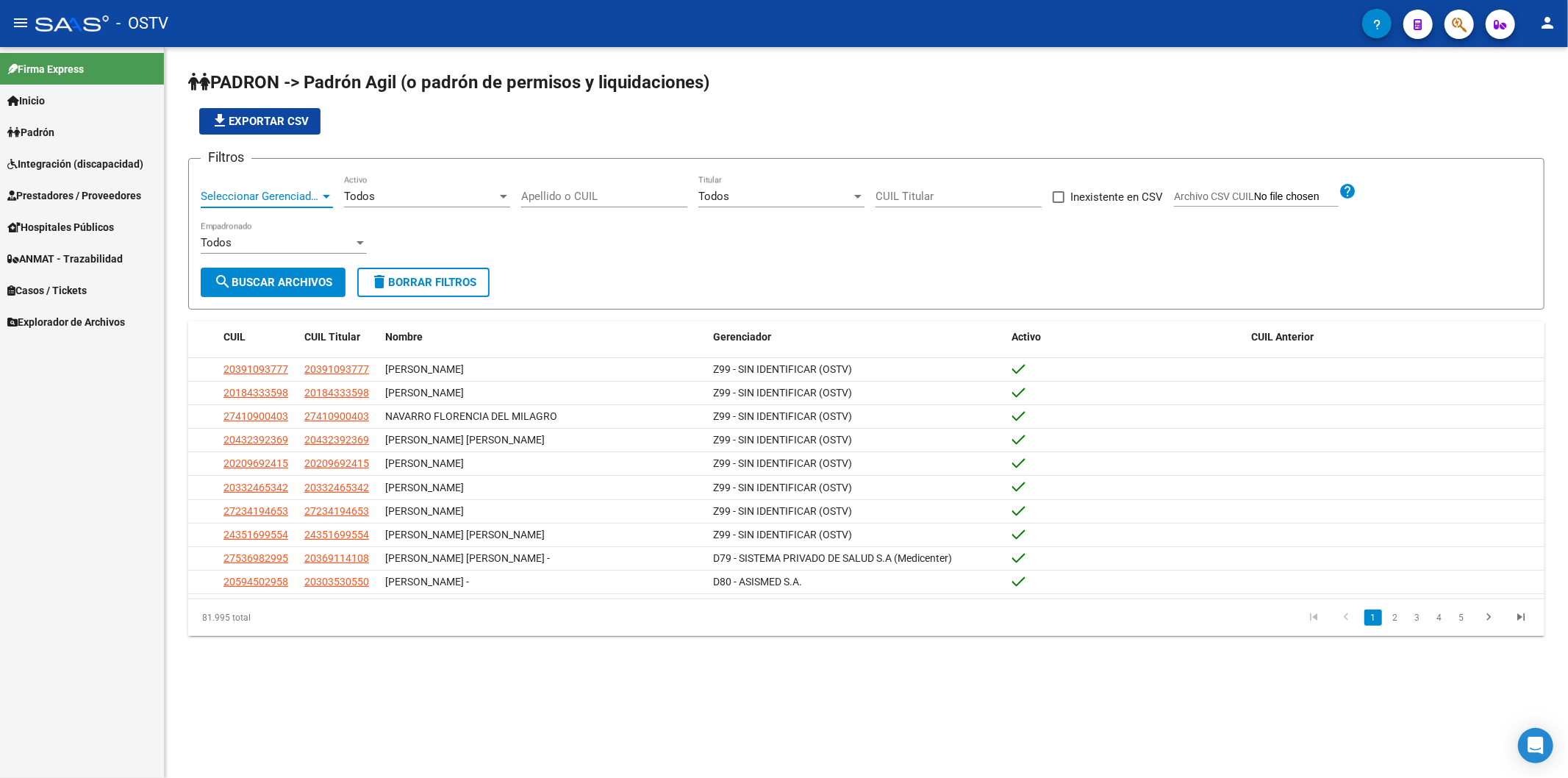
click at [272, 200] on span "Seleccionar Gerenciador" at bounding box center [260, 196] width 119 height 13
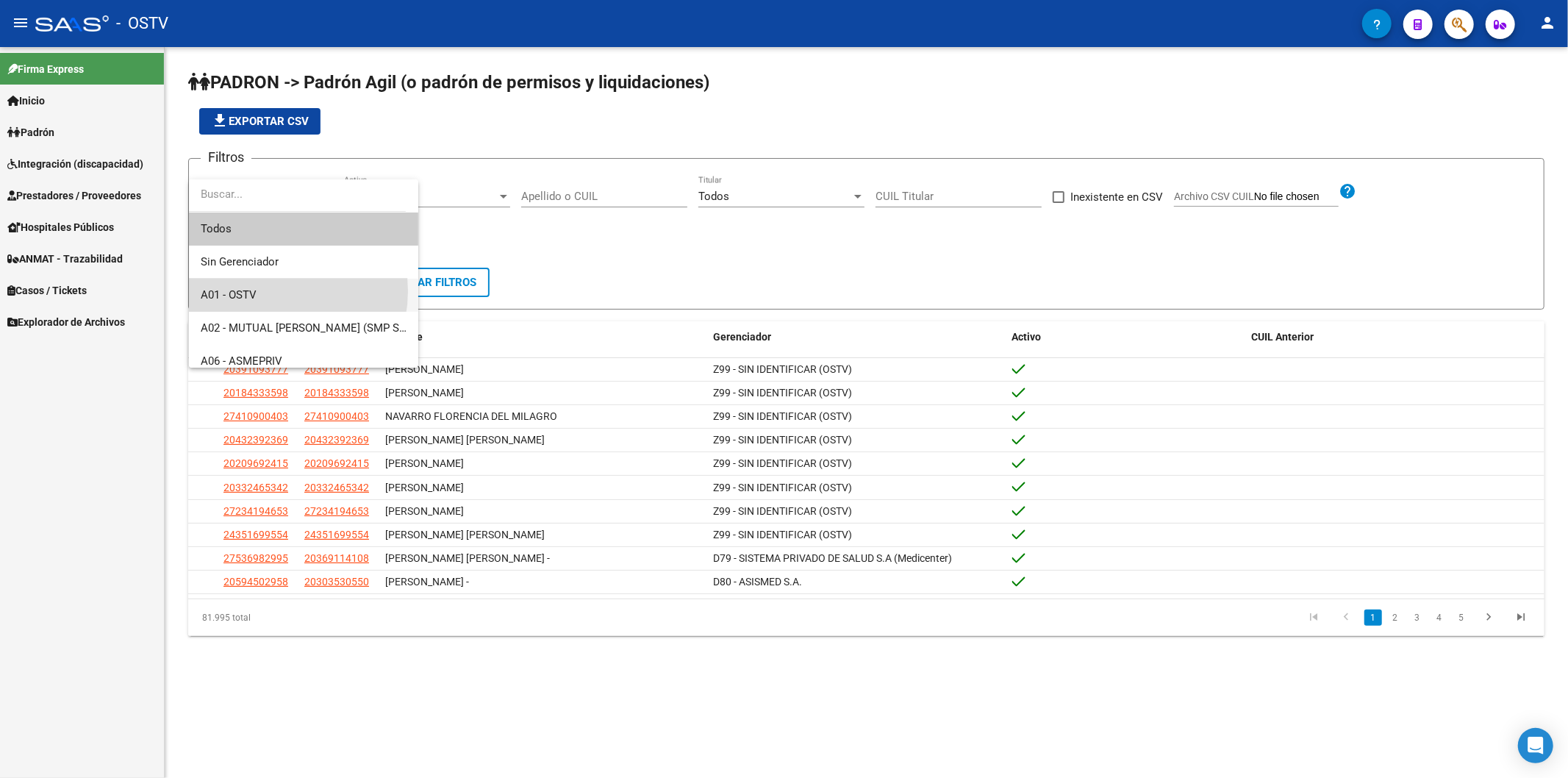
click at [272, 291] on span "A01 - OSTV" at bounding box center [304, 295] width 206 height 33
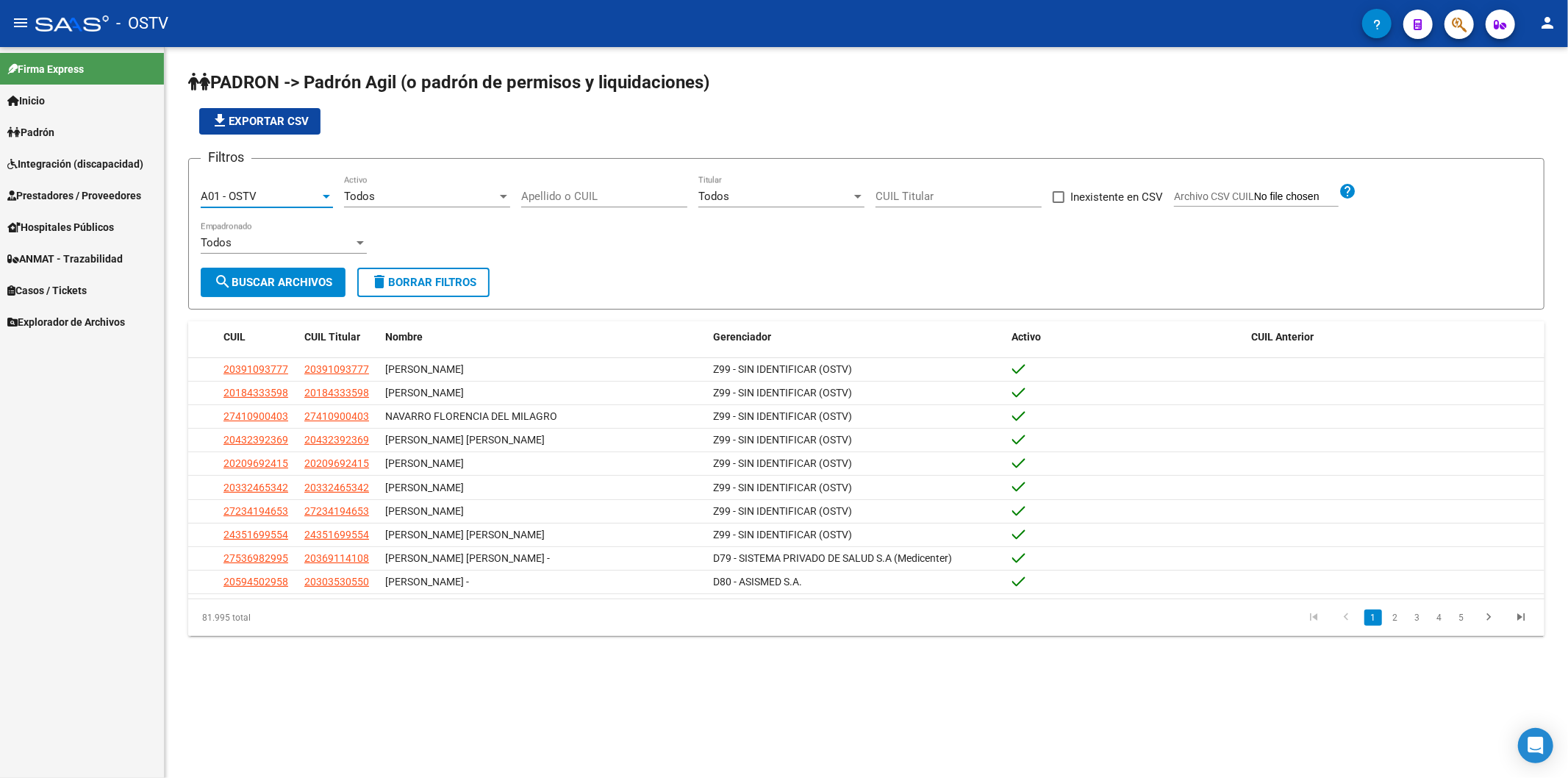
click at [379, 206] on div "Todos Activo" at bounding box center [426, 191] width 166 height 32
click at [375, 224] on span "Si" at bounding box center [426, 229] width 166 height 33
click at [327, 276] on span "search Buscar Archivos" at bounding box center [273, 282] width 118 height 13
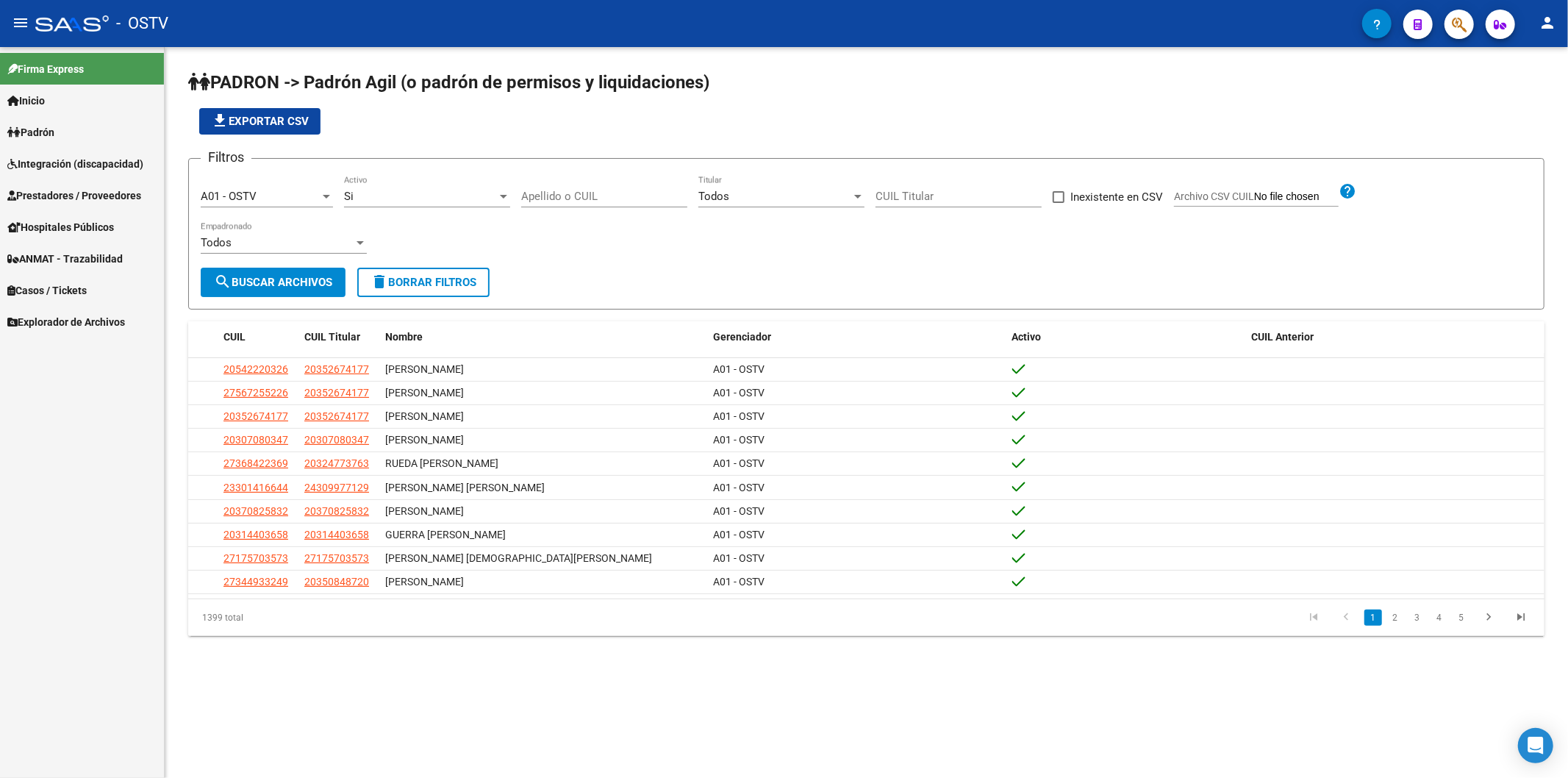
click at [559, 123] on div "file_download Exportar CSV" at bounding box center [866, 121] width 1356 height 27
click at [592, 197] on input "Apellido o CUIL" at bounding box center [604, 196] width 166 height 13
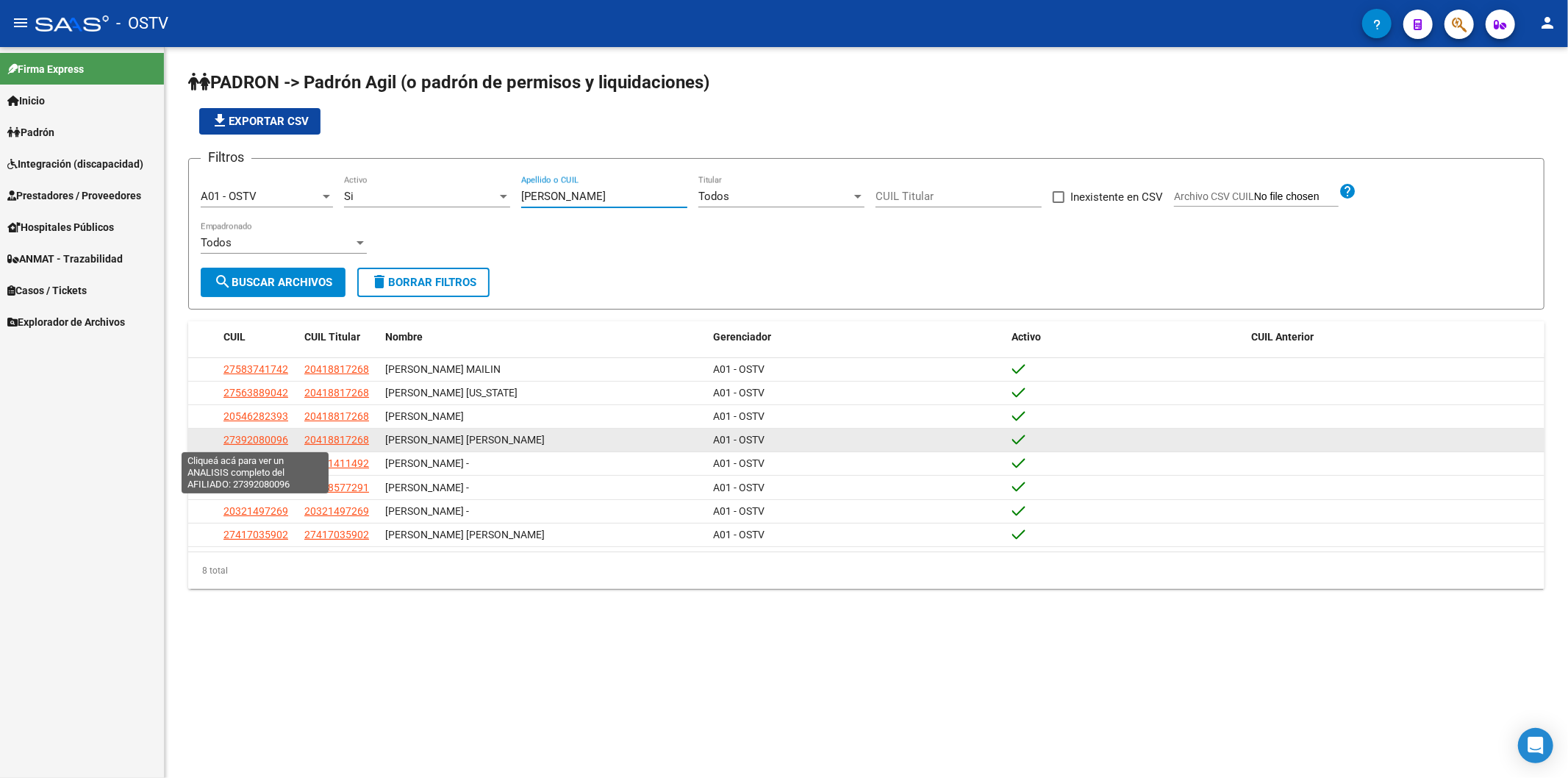
type input "[PERSON_NAME]"
click at [268, 441] on span "27392080096" at bounding box center [256, 439] width 65 height 12
type textarea "27392080096"
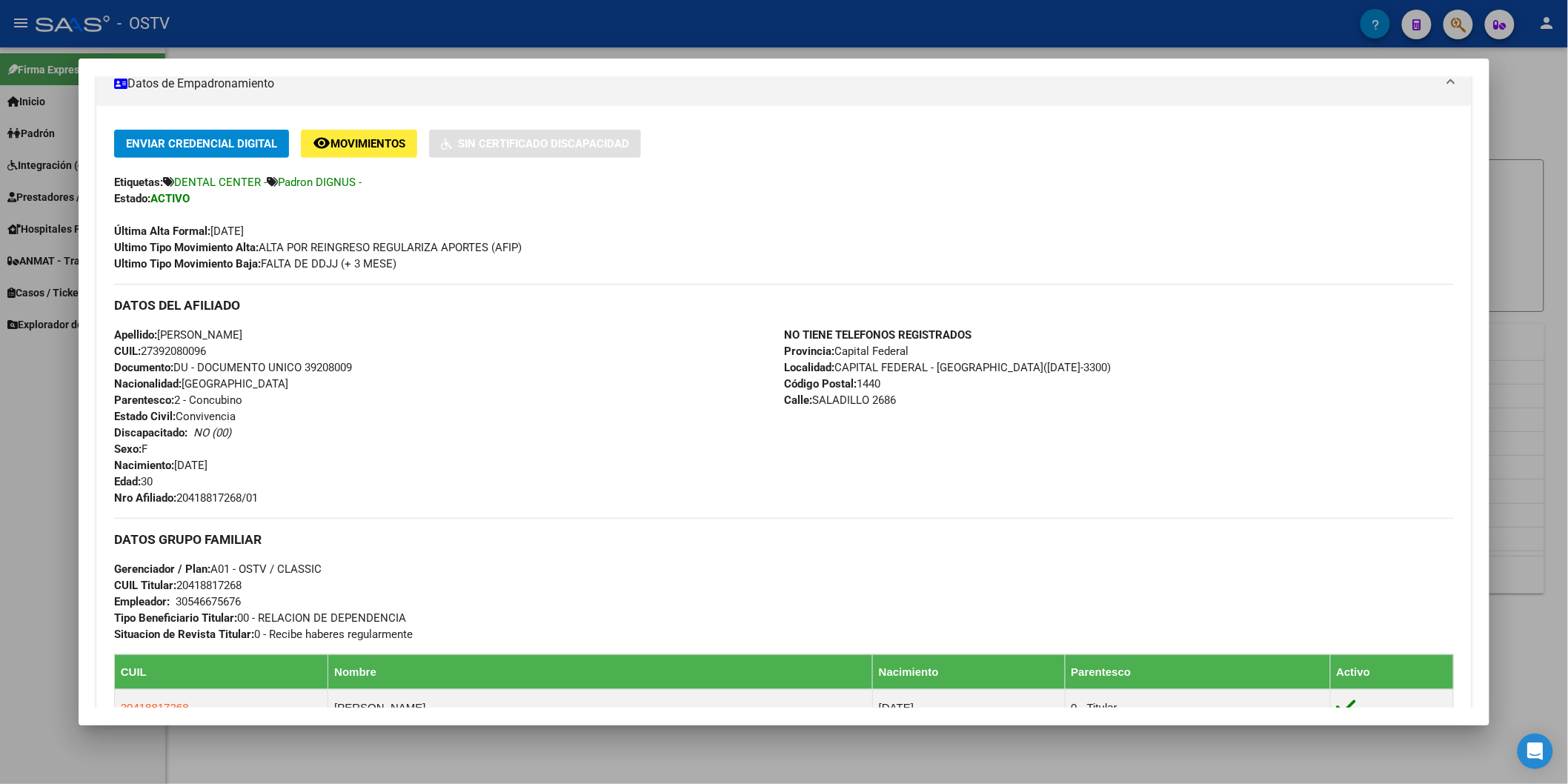
scroll to position [164, 0]
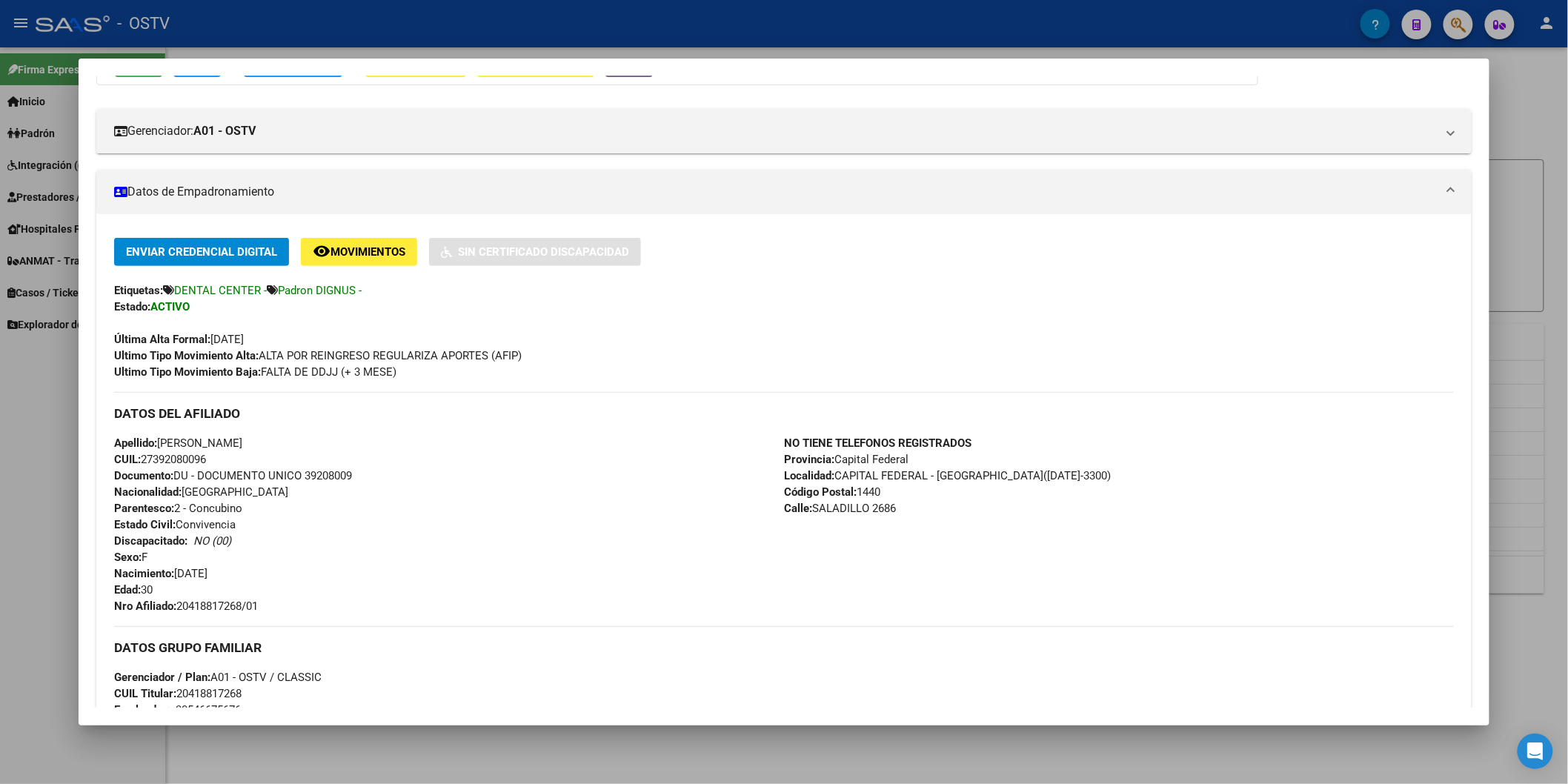
click at [781, 297] on div "Etiquetas: DENTAL CENTER - Padron DIGNUS -" at bounding box center [784, 291] width 1340 height 16
click at [395, 473] on div "Apellido: [PERSON_NAME] CUIL: 27392080096 Documento: DU - DOCUMENTO UNICO 39208…" at bounding box center [449, 523] width 670 height 179
click at [610, 553] on div "Apellido: [PERSON_NAME] CUIL: 27392080096 Documento: DU - DOCUMENTO UNICO 39208…" at bounding box center [449, 523] width 670 height 179
click at [383, 23] on div at bounding box center [784, 392] width 1568 height 784
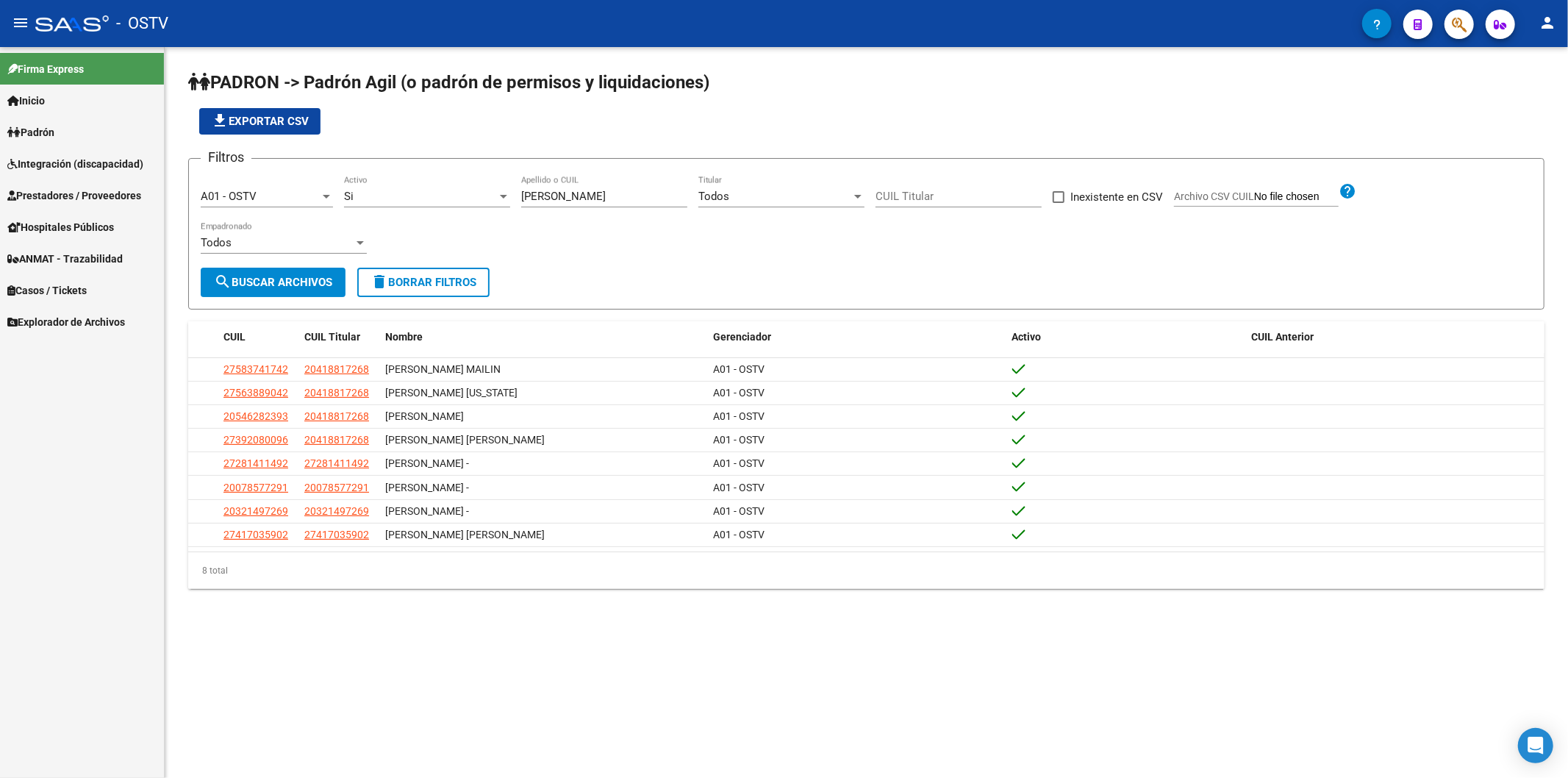
click at [481, 192] on div "Filtros A01 - OSTV Seleccionar Gerenciador Si Activo [PERSON_NAME] Apellido o C…" at bounding box center [867, 219] width 1331 height 97
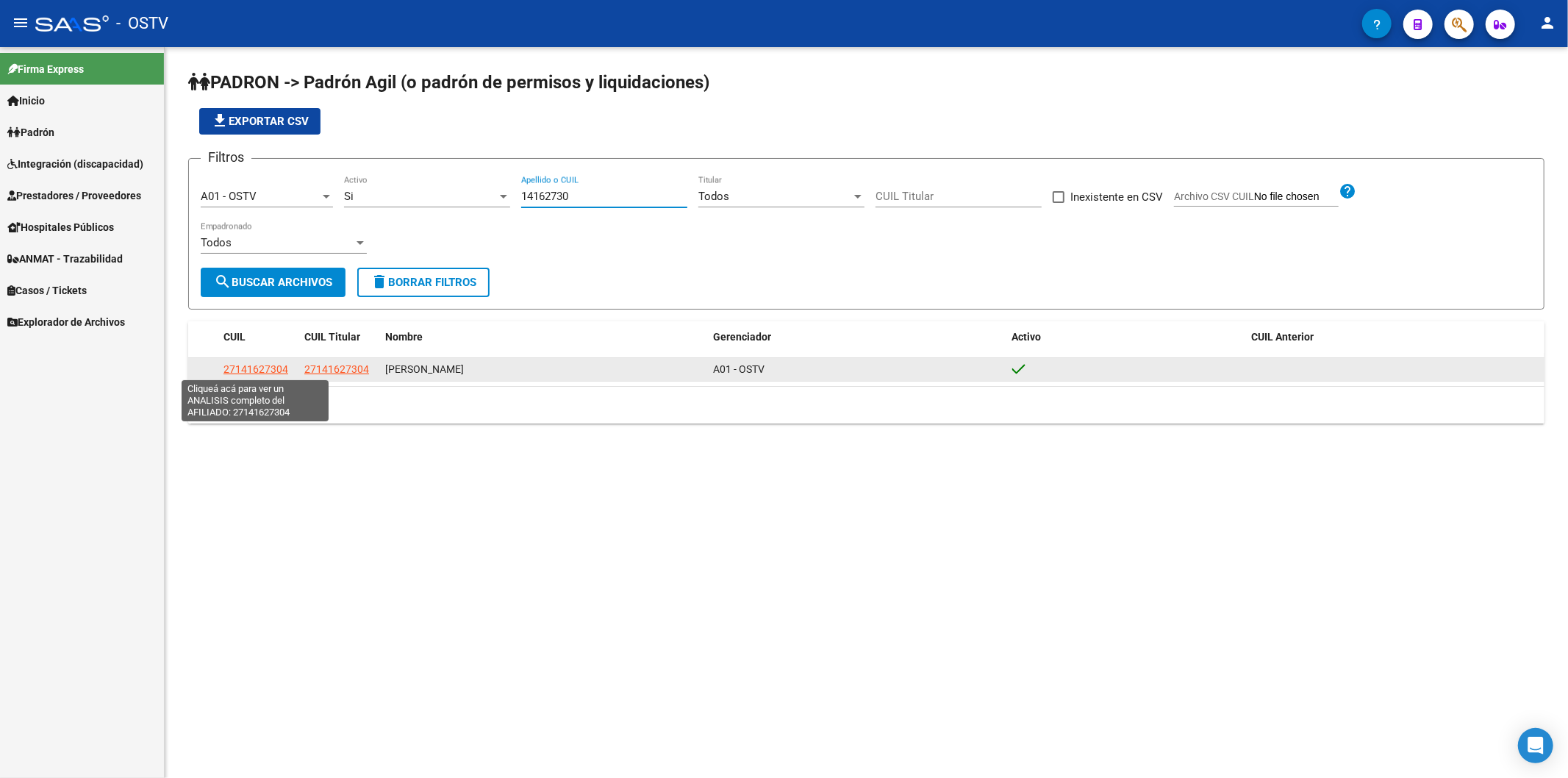
type input "14162730"
click at [281, 365] on span "27141627304" at bounding box center [256, 369] width 65 height 12
type textarea "27141627304"
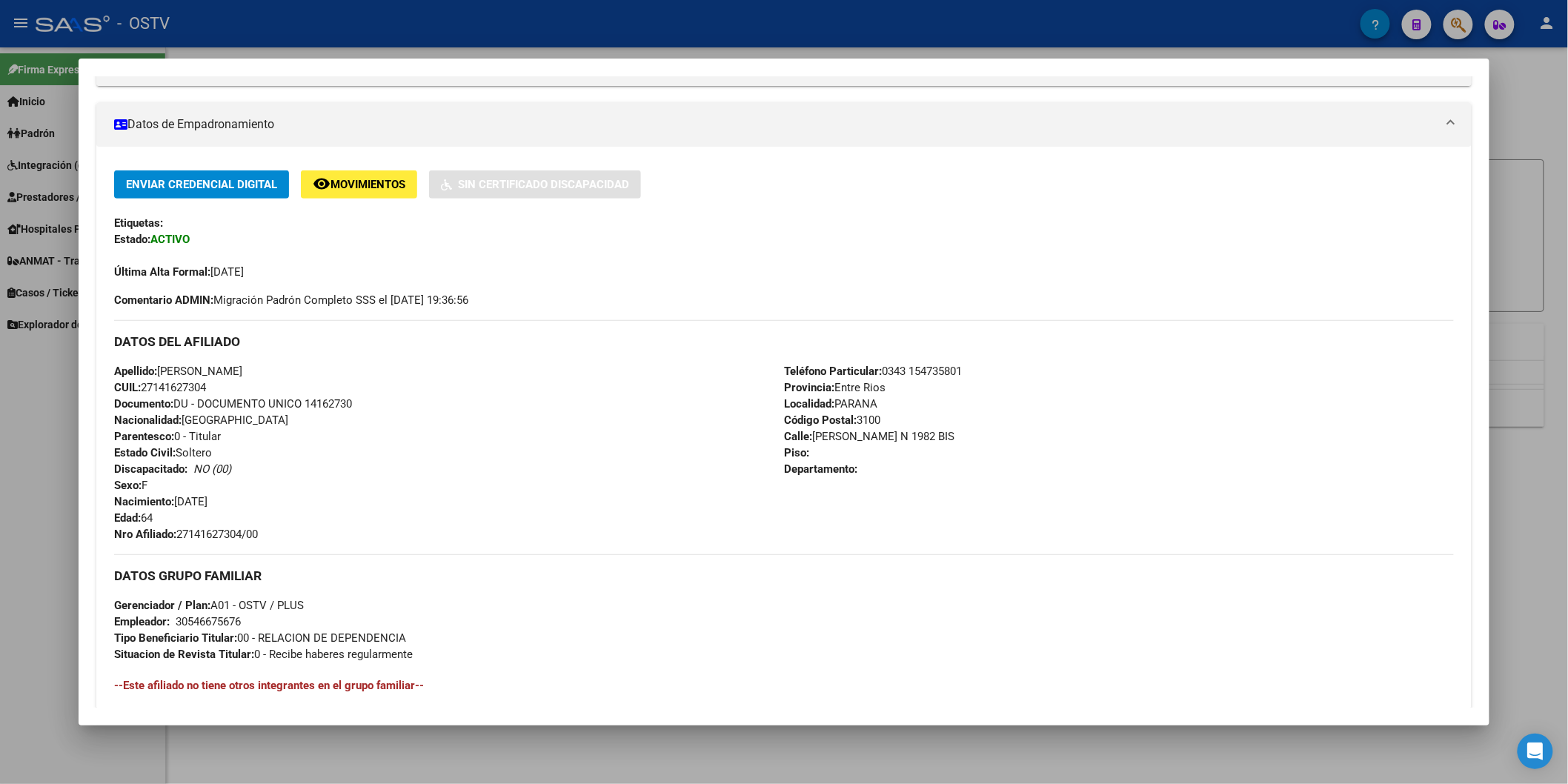
scroll to position [247, 0]
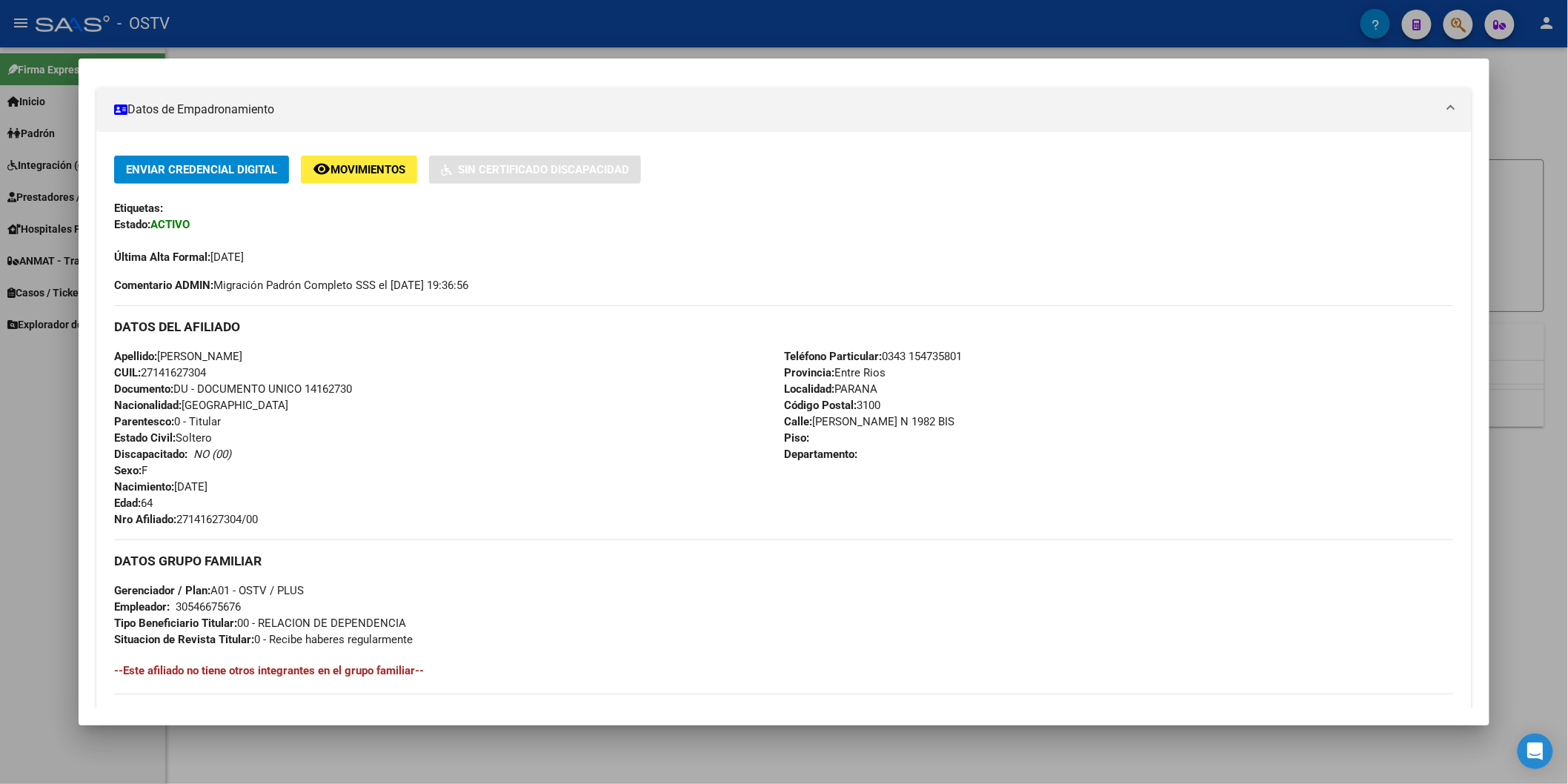
drag, startPoint x: 154, startPoint y: 356, endPoint x: 312, endPoint y: 350, distance: 158.1
click at [312, 350] on div "Apellido: [PERSON_NAME]: 27141627304 Documento: DU - DOCUMENTO UNICO 14162730 N…" at bounding box center [449, 437] width 670 height 179
copy span "[PERSON_NAME]"
click at [646, 663] on h4 "--Este afiliado no tiene otros integrantes en el grupo familiar--" at bounding box center [784, 670] width 1340 height 16
drag, startPoint x: 176, startPoint y: 519, endPoint x: 270, endPoint y: 514, distance: 94.1
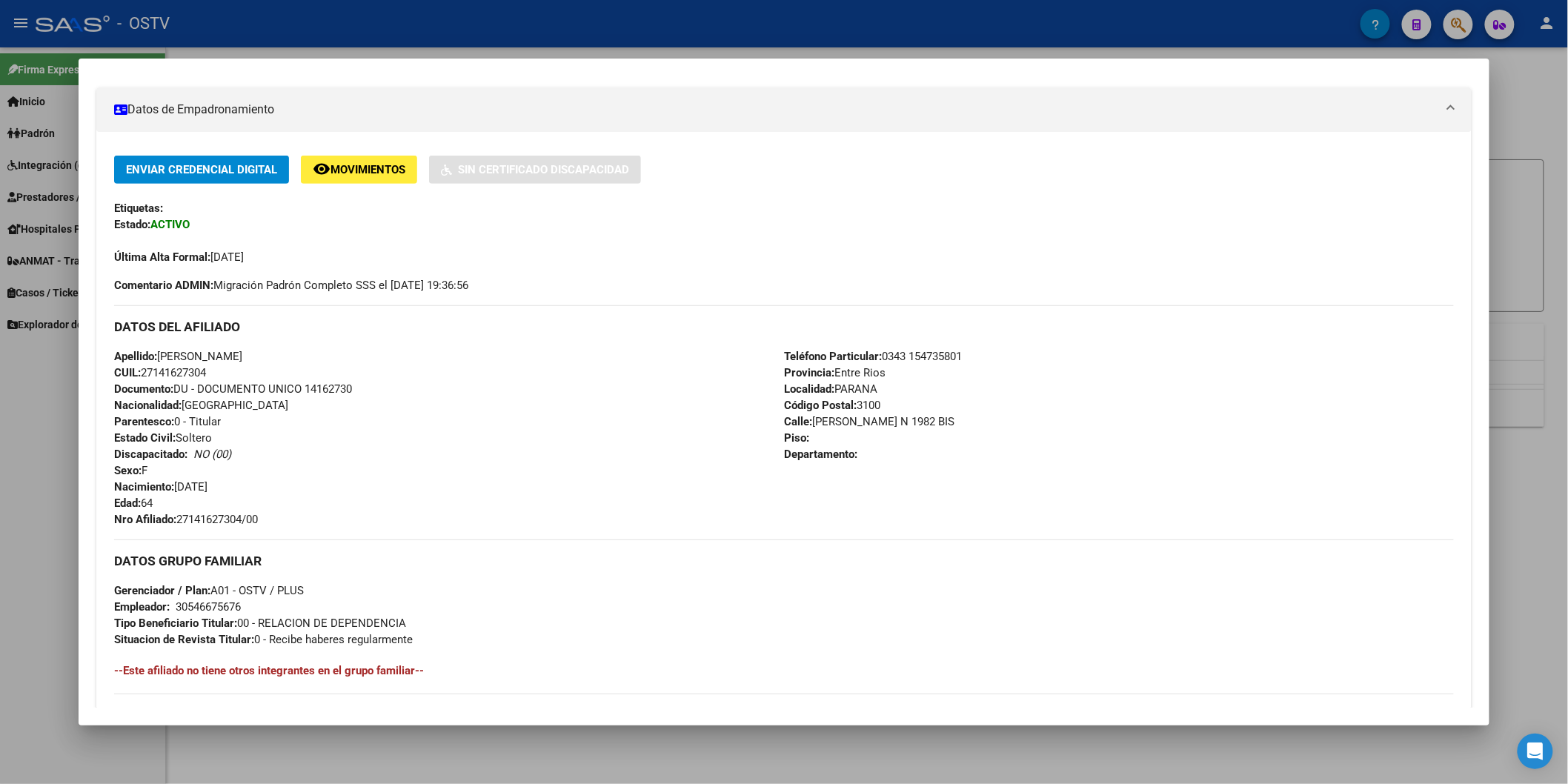
click at [270, 514] on div "Apellido: [PERSON_NAME]: 27141627304 Documento: DU - DOCUMENTO UNICO 14162730 N…" at bounding box center [449, 437] width 670 height 179
copy span "27141627304/00"
click at [512, 38] on div at bounding box center [784, 392] width 1568 height 784
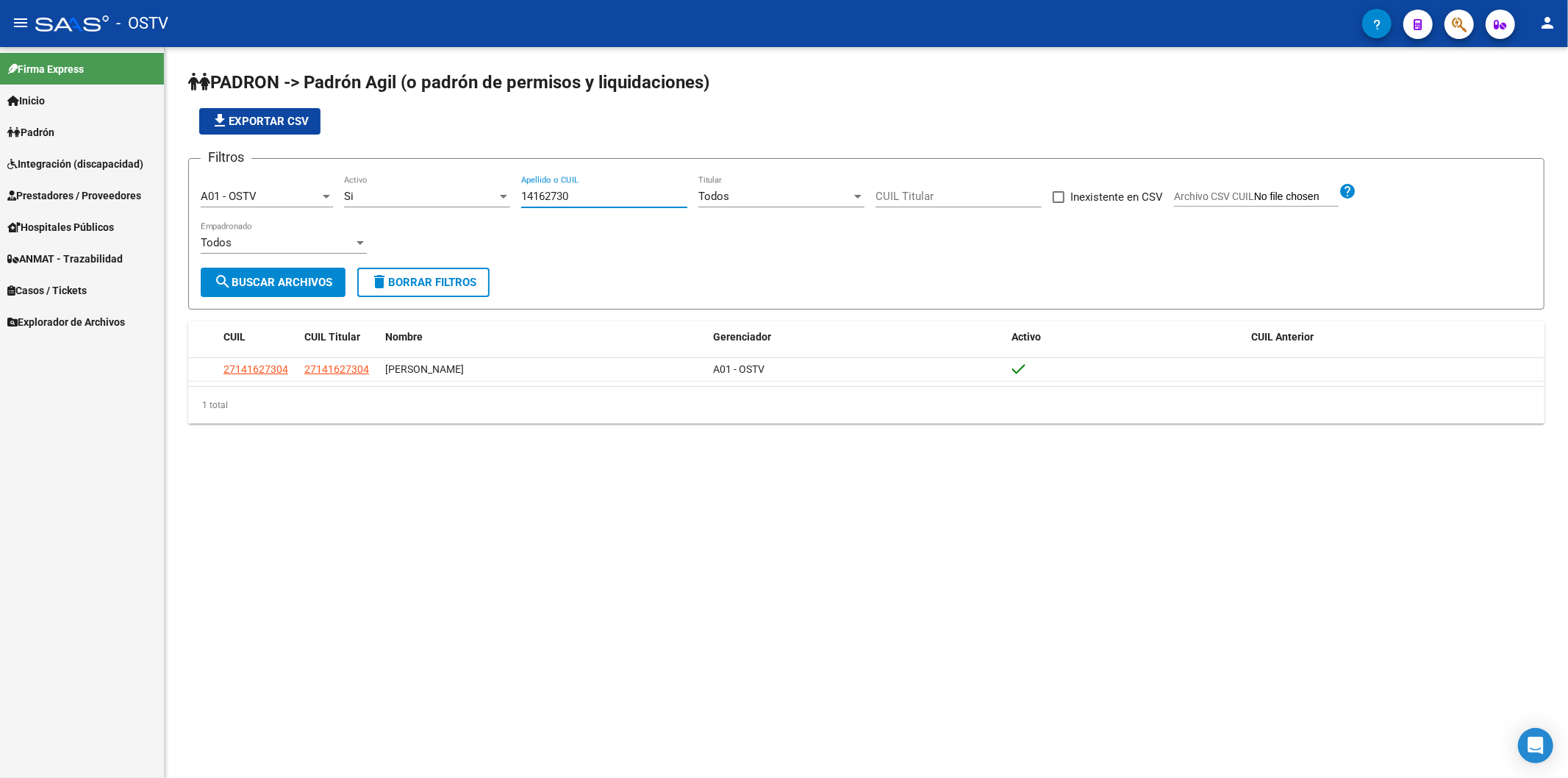
drag, startPoint x: 589, startPoint y: 194, endPoint x: 368, endPoint y: 169, distance: 222.4
click at [368, 169] on form "Filtros A01 - OSTV Seleccionar Gerenciador Si Activo 14162730 Apellido o CUIL T…" at bounding box center [866, 233] width 1356 height 152
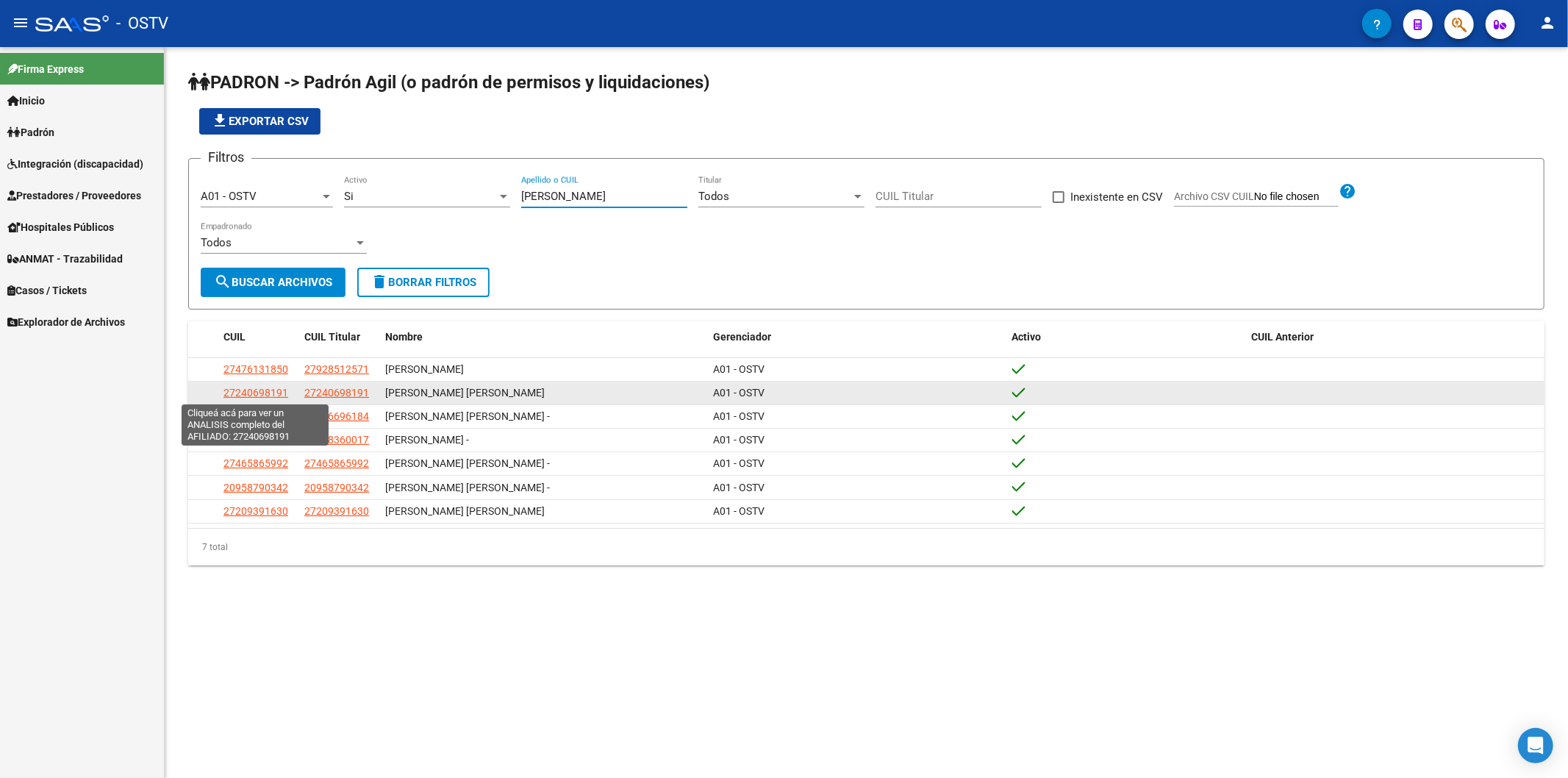
type input "[PERSON_NAME]"
click at [263, 388] on span "27240698191" at bounding box center [256, 392] width 65 height 12
type textarea "27240698191"
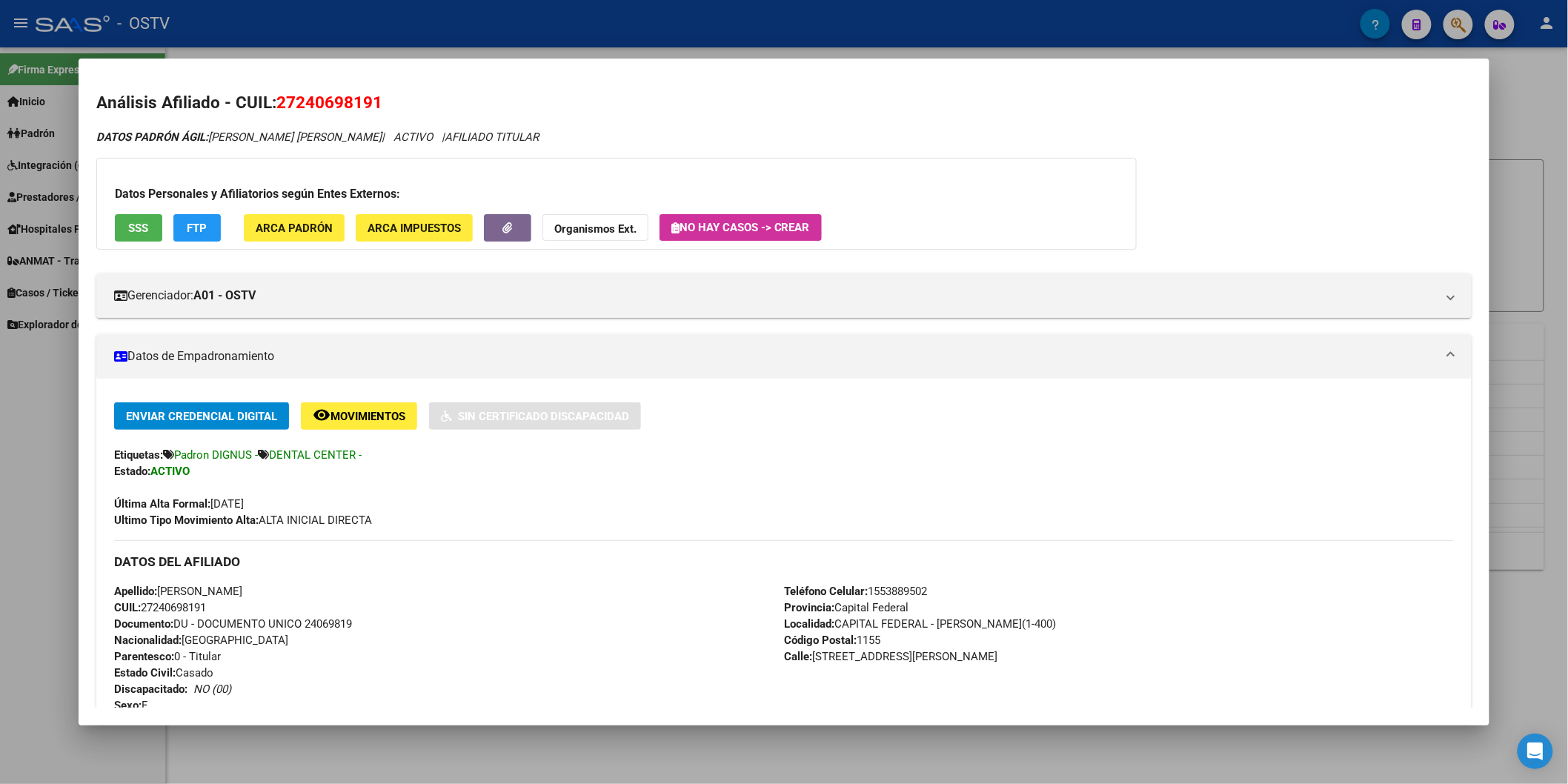
scroll to position [164, 0]
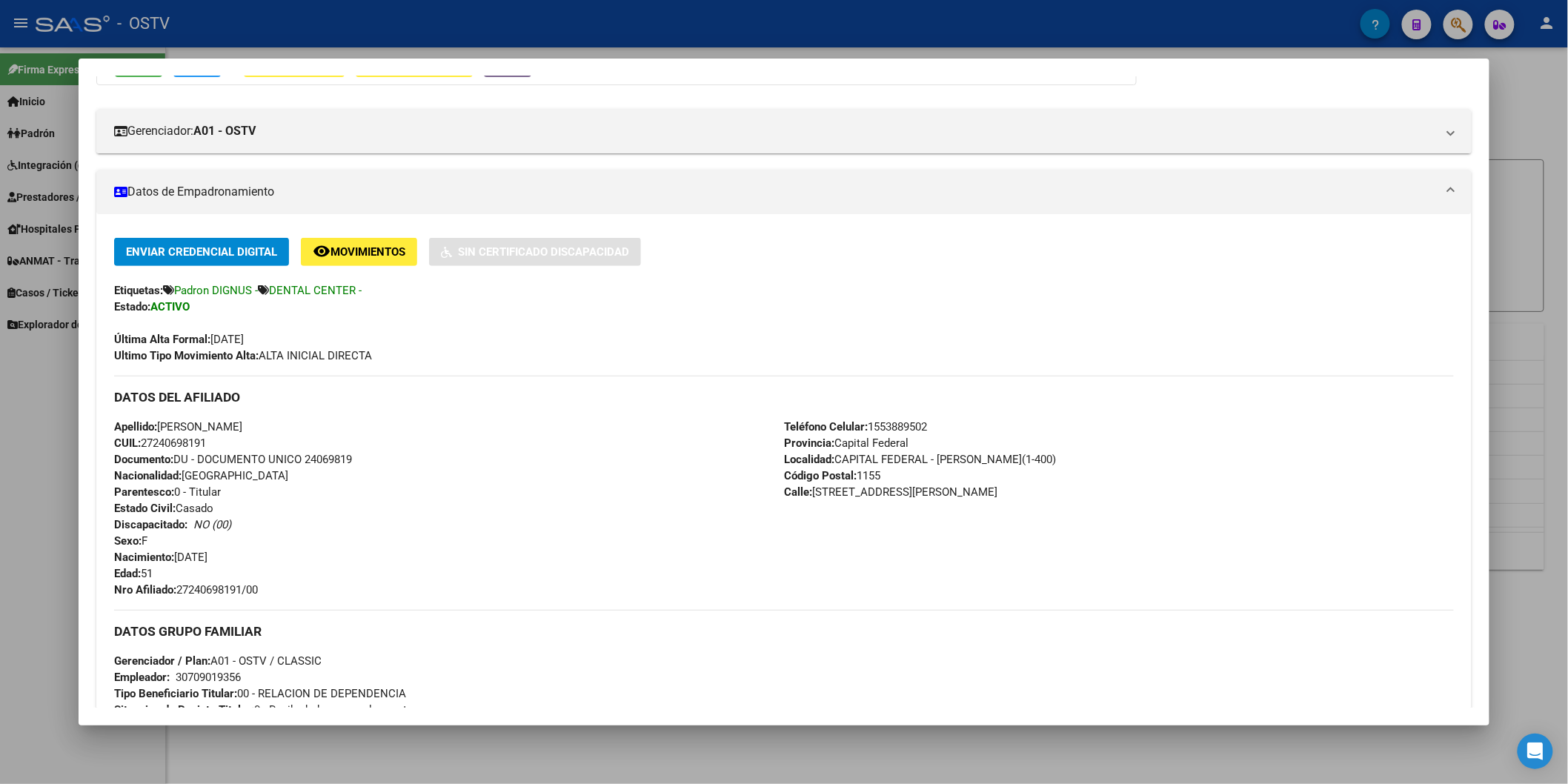
drag, startPoint x: 178, startPoint y: 590, endPoint x: 243, endPoint y: 583, distance: 65.4
click at [262, 596] on div "Apellido: [PERSON_NAME] CUIL: 27240698191 Documento: DU - DOCUMENTO UNICO 24069…" at bounding box center [449, 507] width 670 height 179
copy span "27240698191/00"
click at [512, 44] on div at bounding box center [784, 392] width 1568 height 784
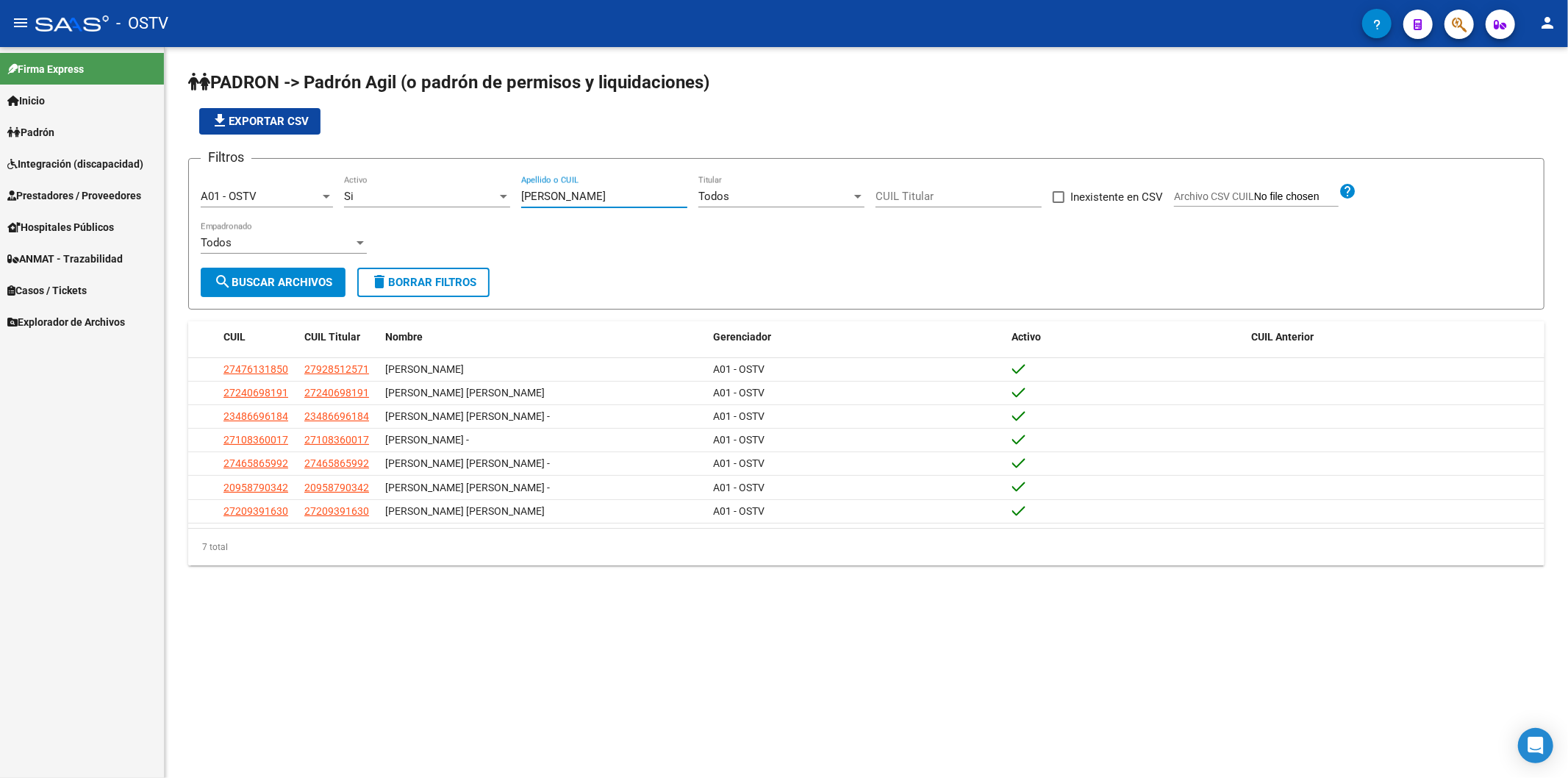
drag, startPoint x: 577, startPoint y: 199, endPoint x: 456, endPoint y: 199, distance: 121.0
click at [457, 199] on div "Filtros A01 - OSTV Seleccionar Gerenciador Si Activo [PERSON_NAME] Apellido o C…" at bounding box center [867, 219] width 1331 height 97
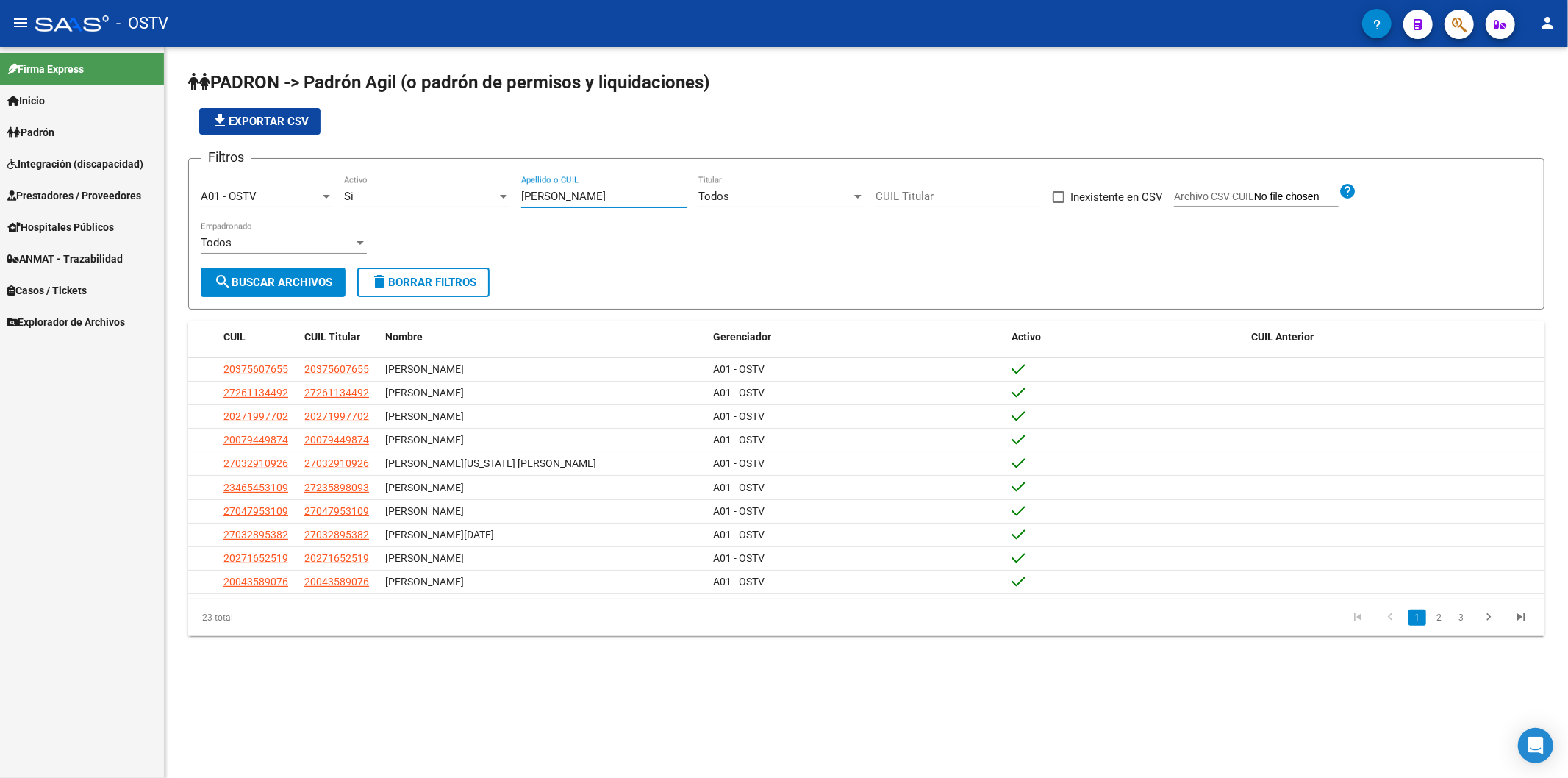
type input "[PERSON_NAME]"
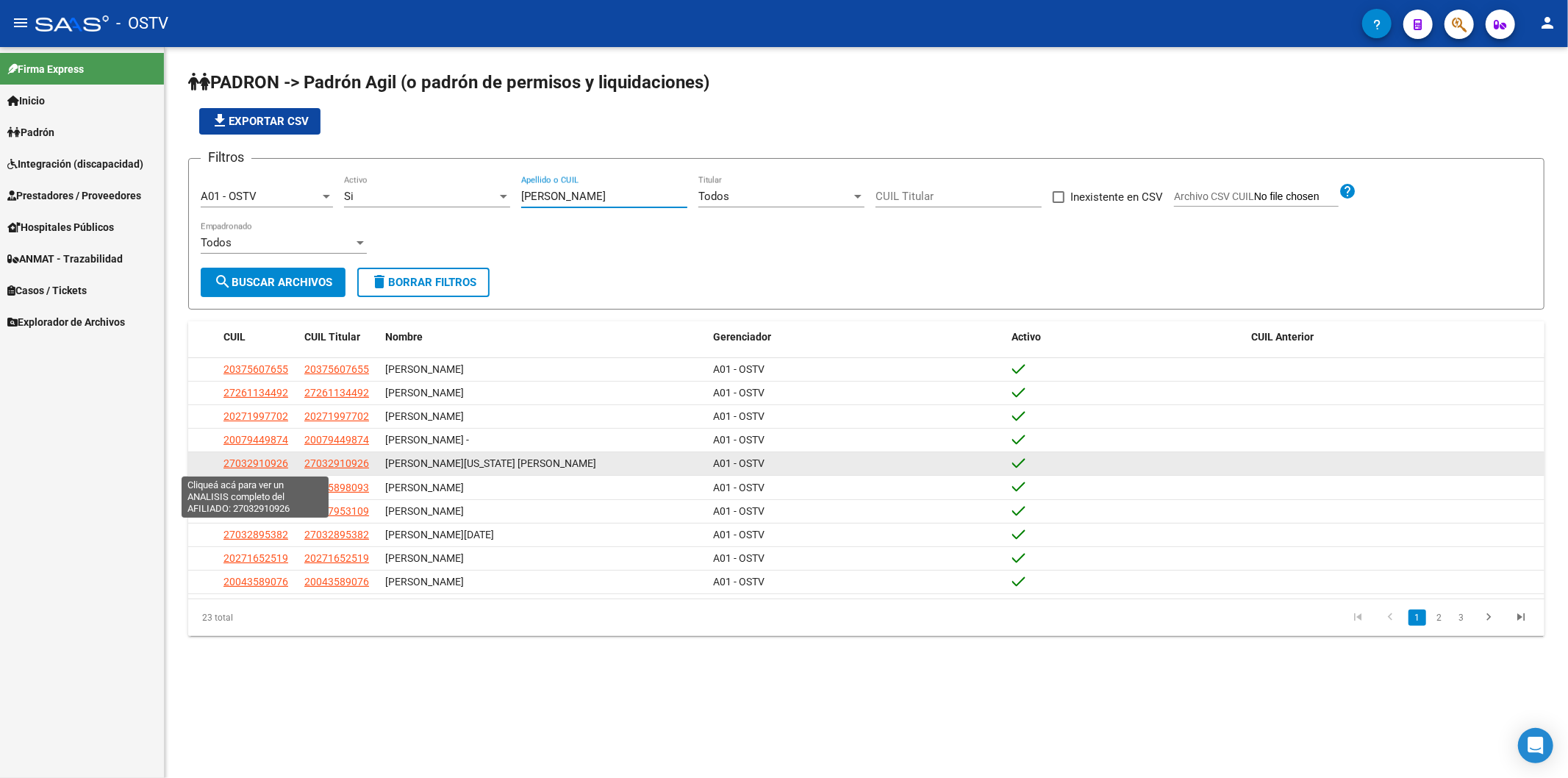
click at [245, 465] on span "27032910926" at bounding box center [256, 463] width 65 height 12
type textarea "27032910926"
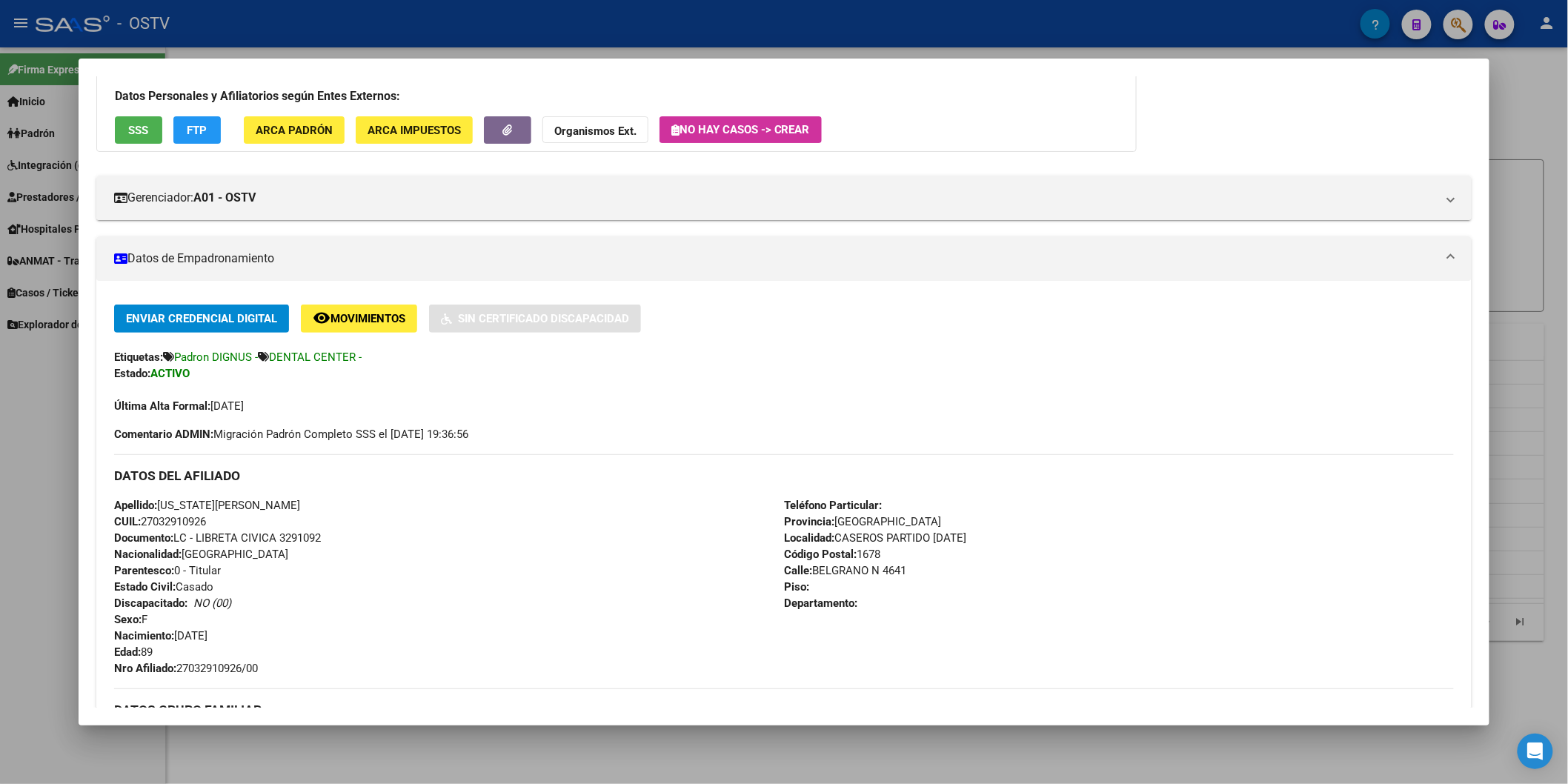
scroll to position [329, 0]
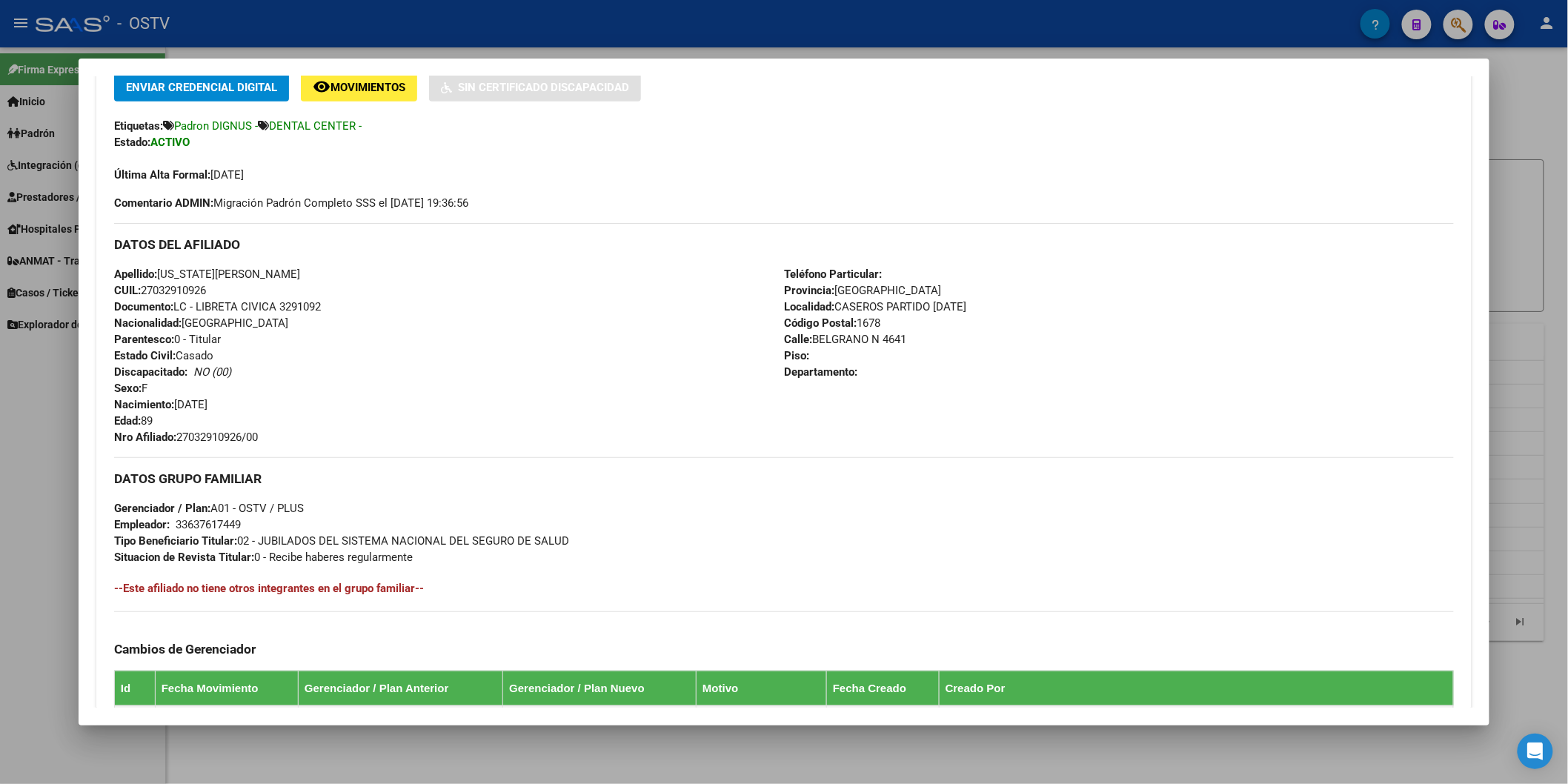
drag, startPoint x: 175, startPoint y: 434, endPoint x: 291, endPoint y: 439, distance: 116.1
click at [291, 439] on div "Apellido: [US_STATE][PERSON_NAME] CUIL: 27032910926 Documento: LC - LIBRETA CIV…" at bounding box center [449, 355] width 670 height 179
copy span "27032910926/00"
drag, startPoint x: 247, startPoint y: 427, endPoint x: 190, endPoint y: 434, distance: 57.4
click at [190, 434] on span "Nro Afiliado: 27032910926/00" at bounding box center [186, 437] width 144 height 13
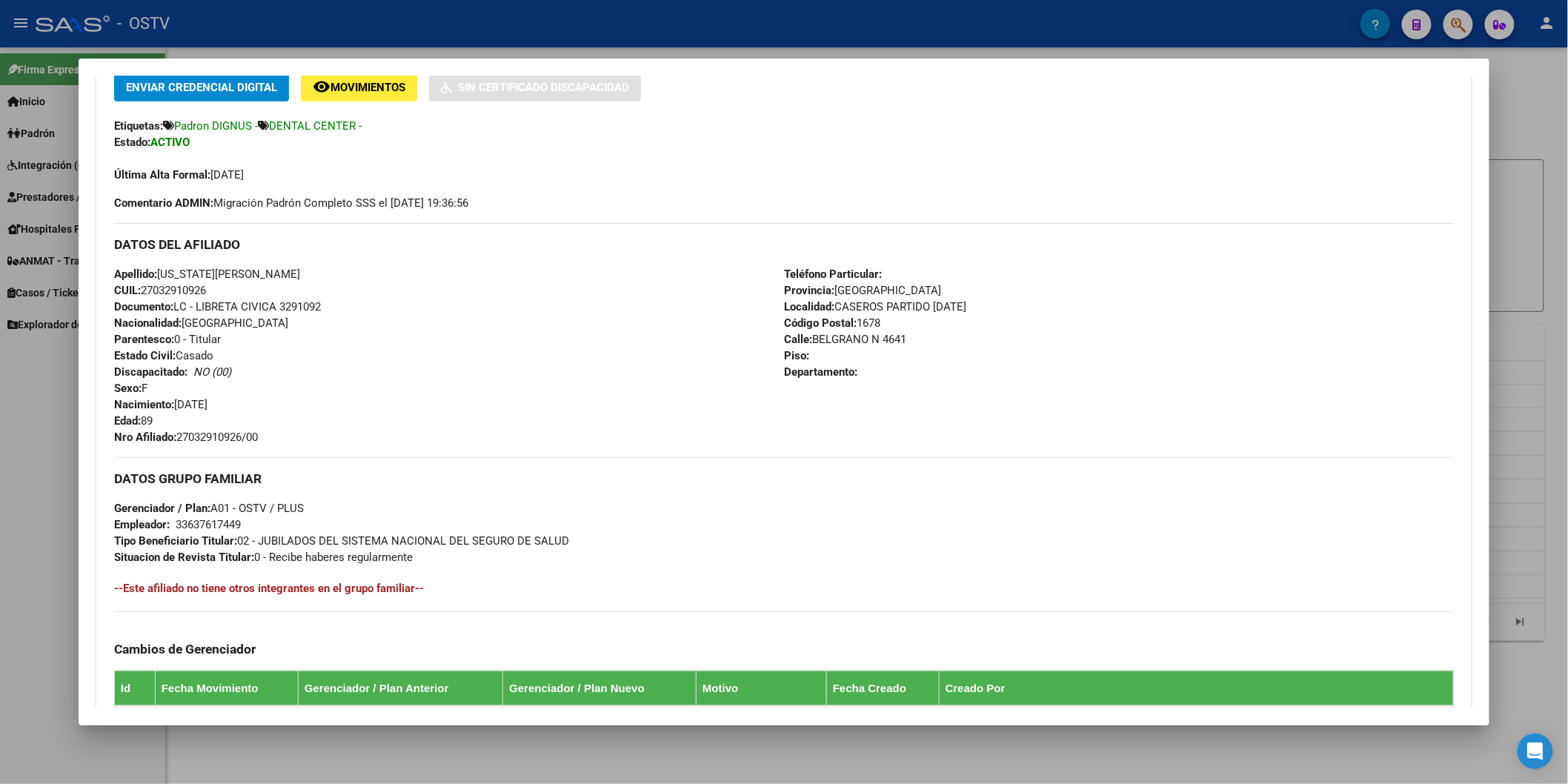
drag, startPoint x: 175, startPoint y: 434, endPoint x: 269, endPoint y: 445, distance: 94.6
click at [269, 445] on div "Enviar Credencial Digital remove_red_eye Movimientos Sin Certificado Discapacid…" at bounding box center [784, 410] width 1340 height 673
click at [258, 439] on span "Nro Afiliado: 27032910926/00" at bounding box center [186, 437] width 144 height 13
drag, startPoint x: 174, startPoint y: 437, endPoint x: 259, endPoint y: 437, distance: 85.0
click at [258, 437] on span "Nro Afiliado: 27032910926/00" at bounding box center [186, 437] width 144 height 13
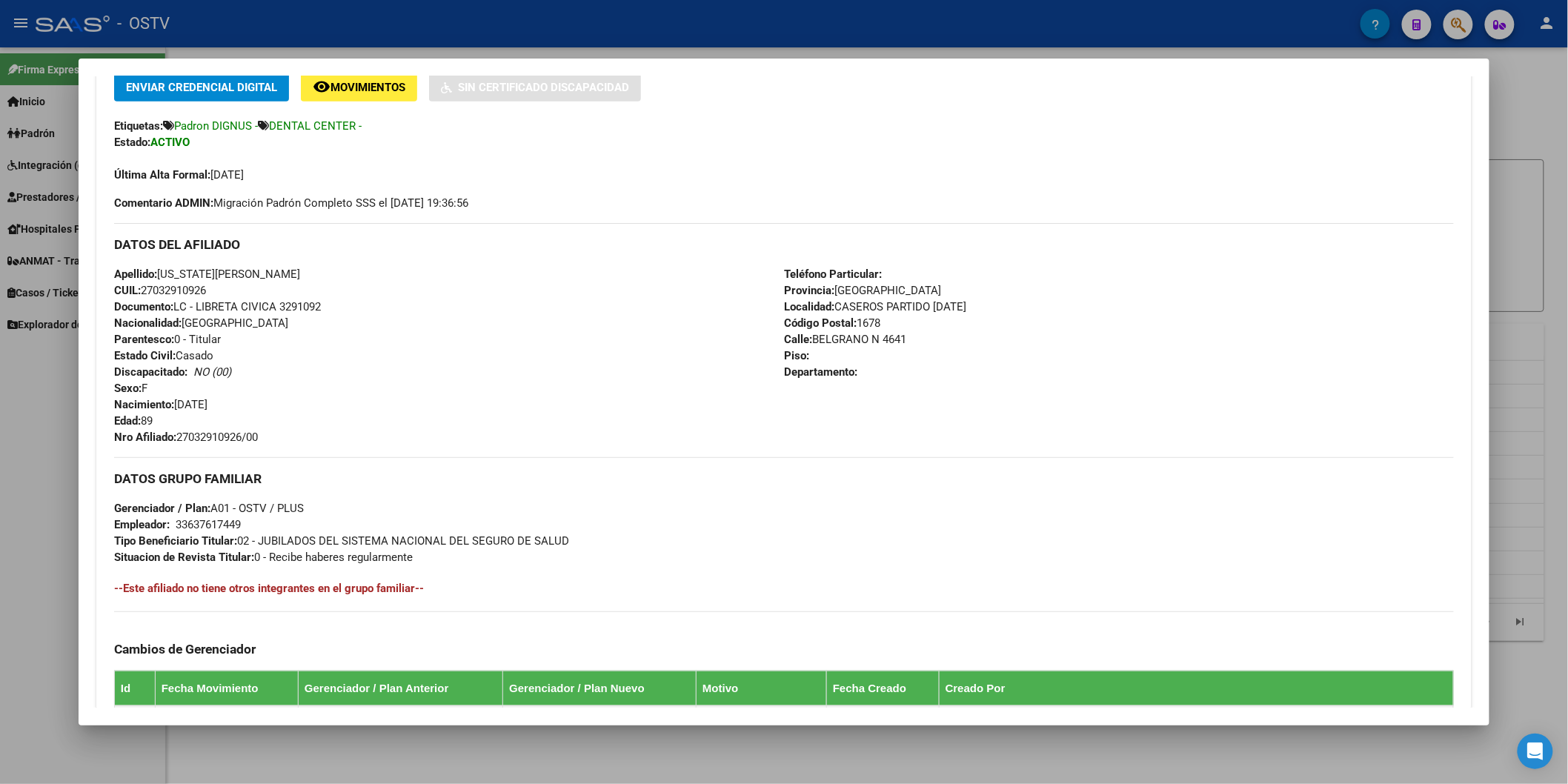
copy span "27032910926/00"
